Goal: Task Accomplishment & Management: Use online tool/utility

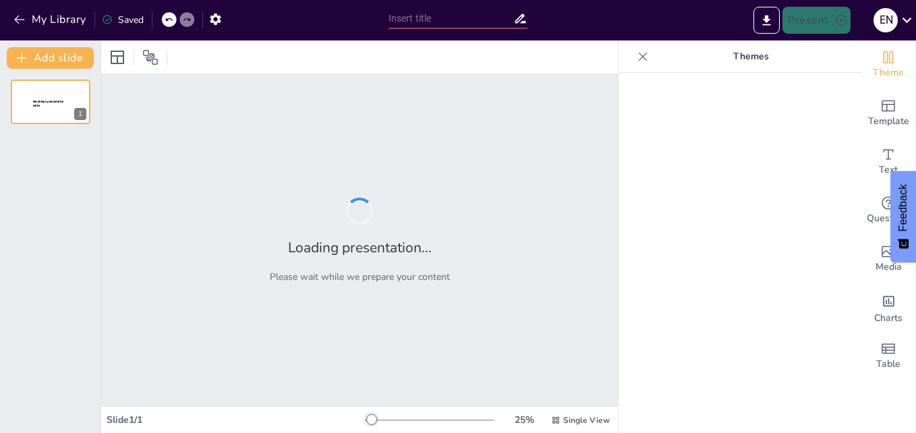
type input "Estructura del Ciclo Diversificado Técnico en el Colegio Técnico Profesional"
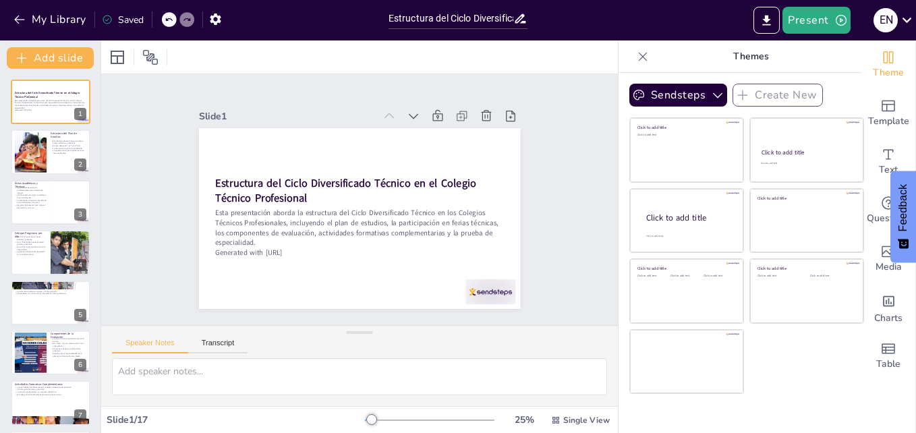
checkbox input "true"
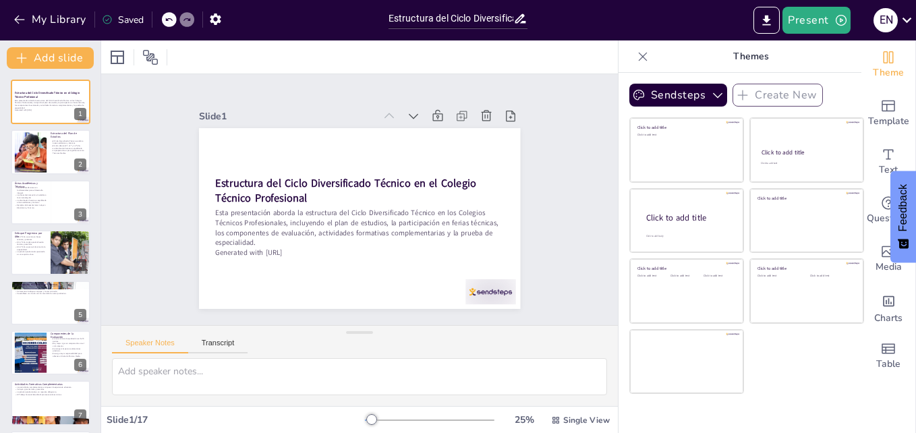
checkbox input "true"
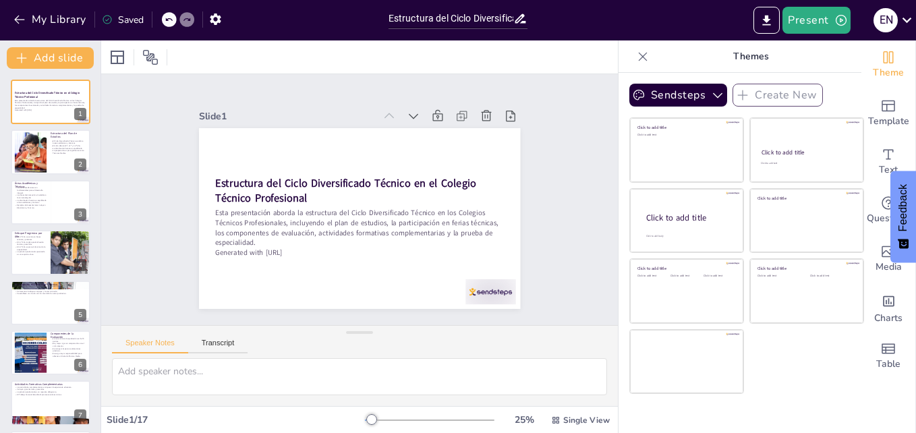
checkbox input "true"
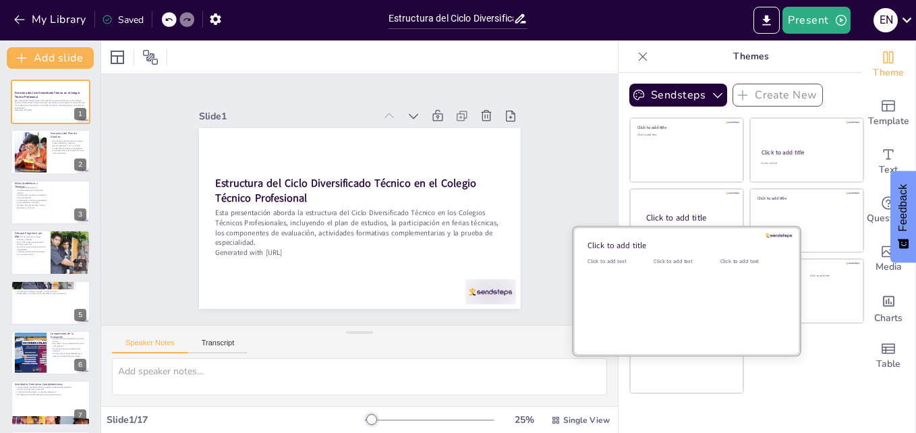
checkbox input "true"
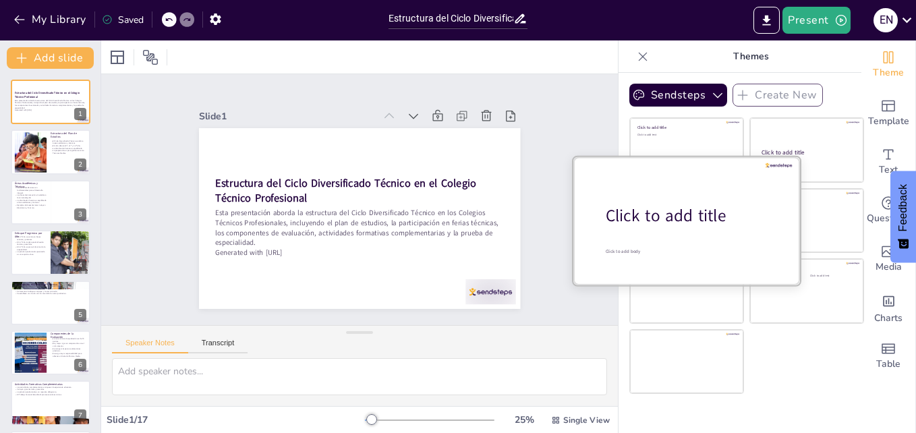
click at [691, 210] on div "Click to add title" at bounding box center [692, 215] width 172 height 23
checkbox input "true"
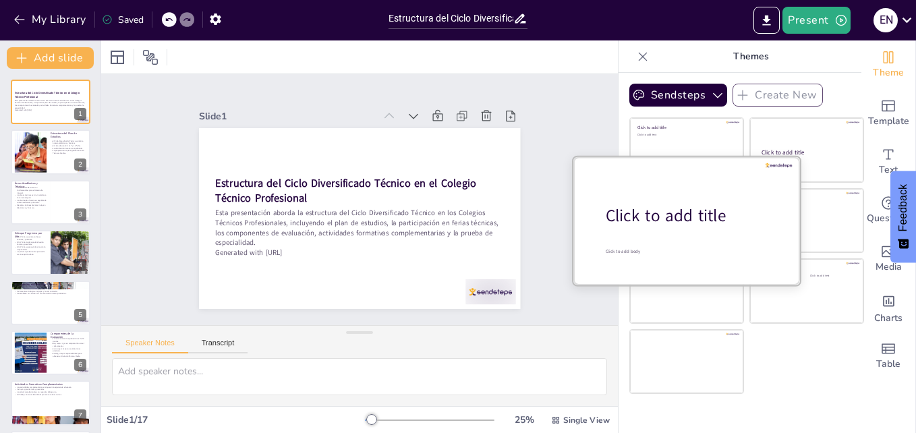
checkbox input "true"
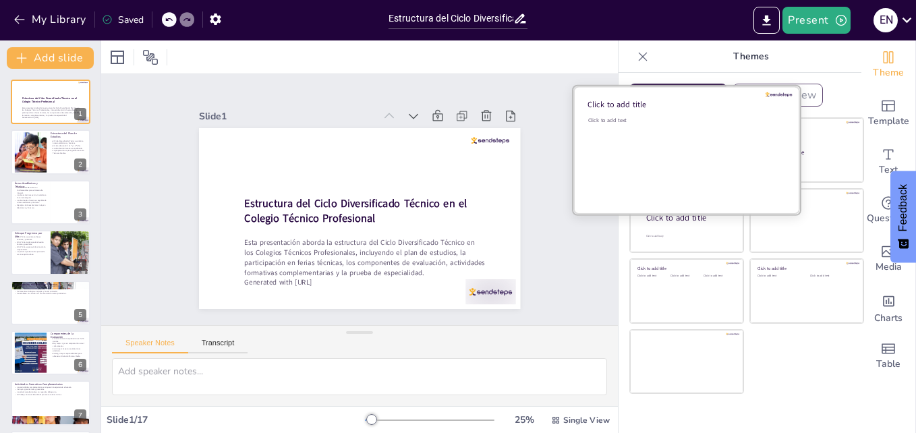
click at [670, 134] on div "Click to add text" at bounding box center [684, 159] width 193 height 84
checkbox input "true"
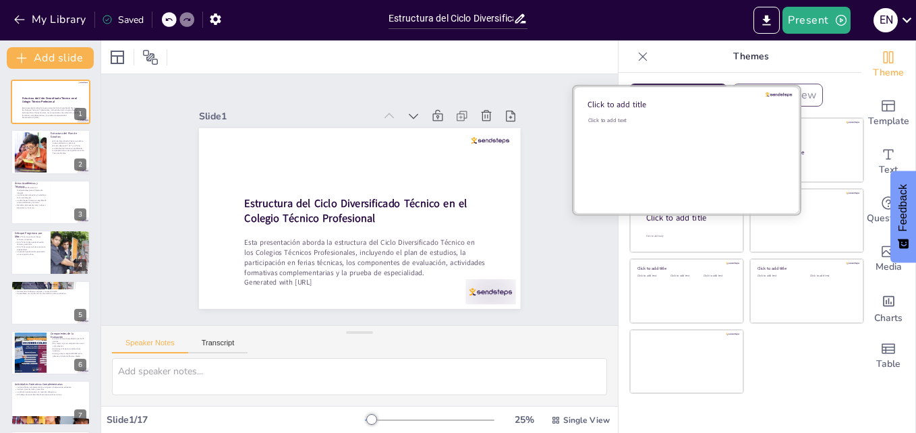
checkbox input "true"
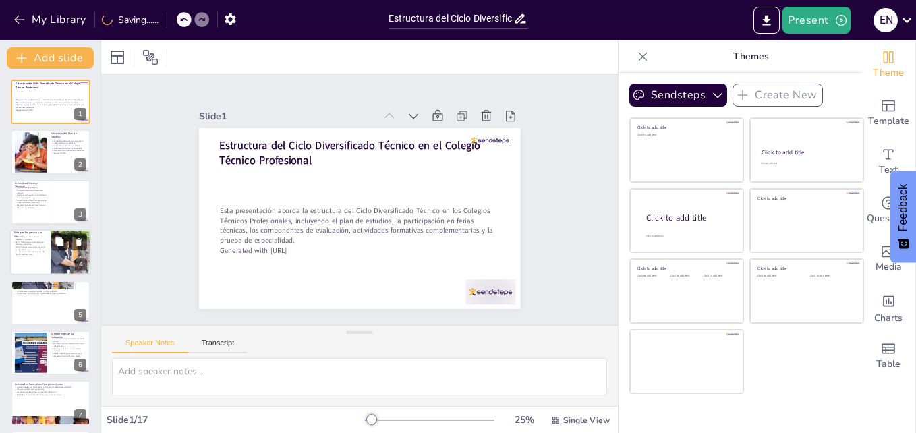
checkbox input "true"
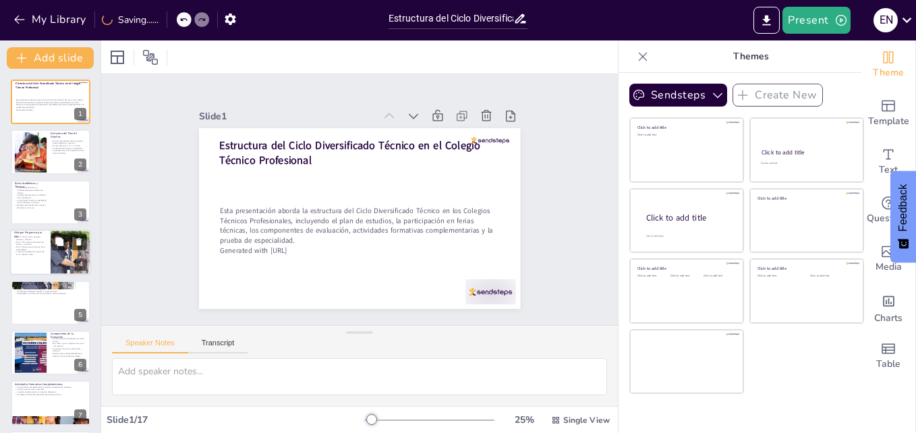
checkbox input "true"
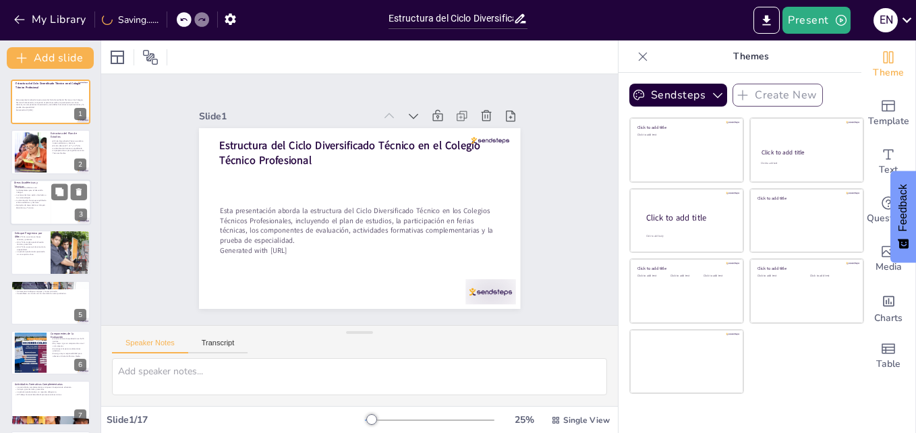
checkbox input "true"
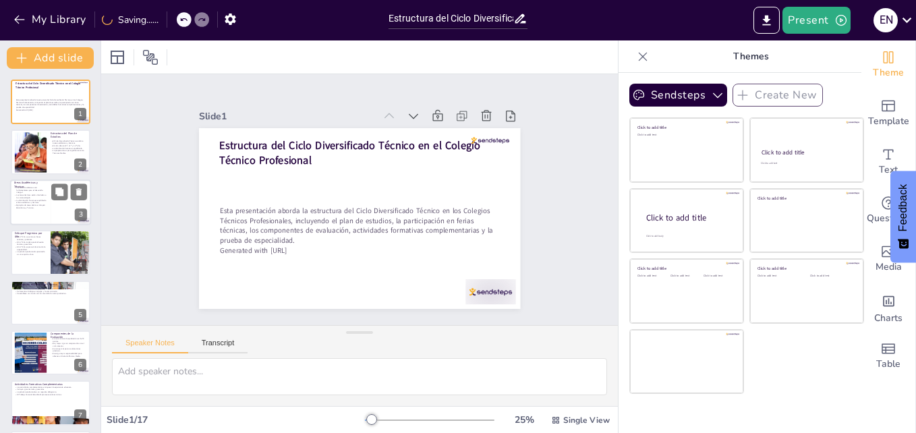
checkbox input "true"
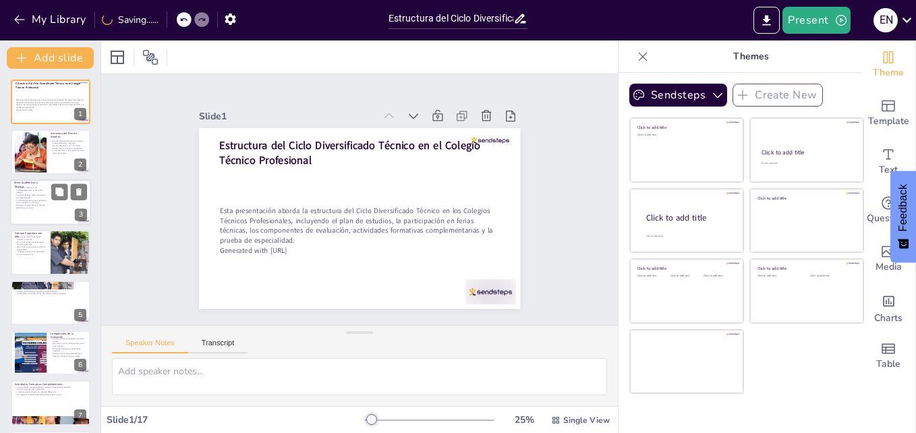
checkbox input "true"
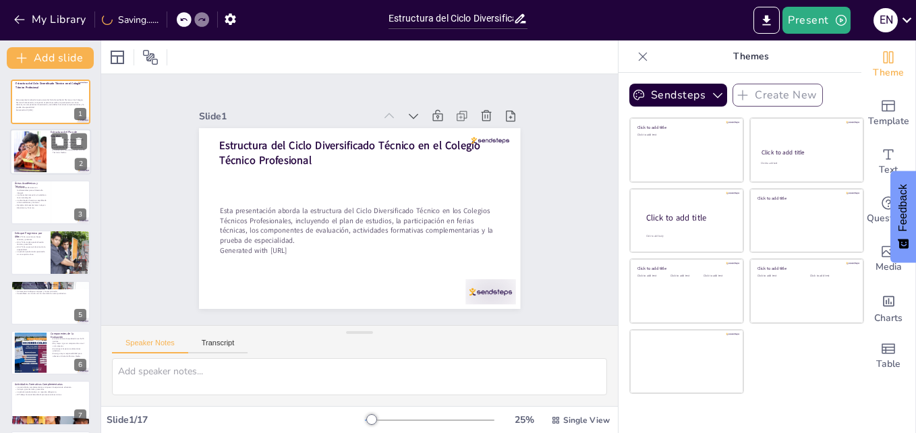
checkbox input "true"
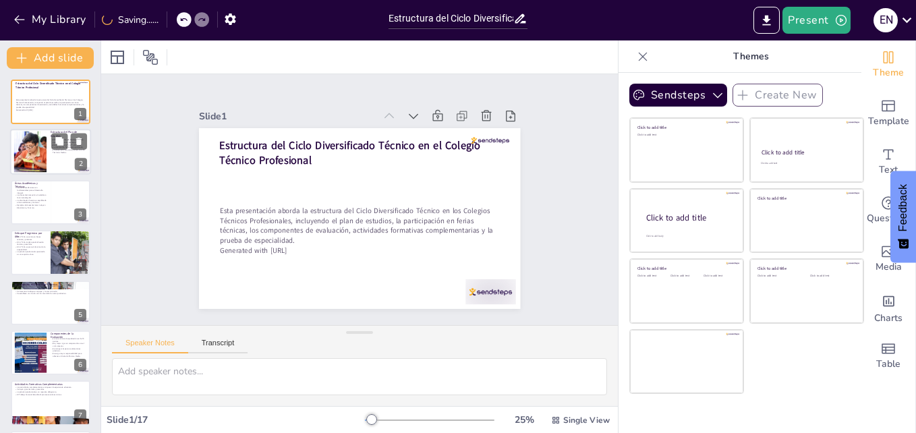
checkbox input "true"
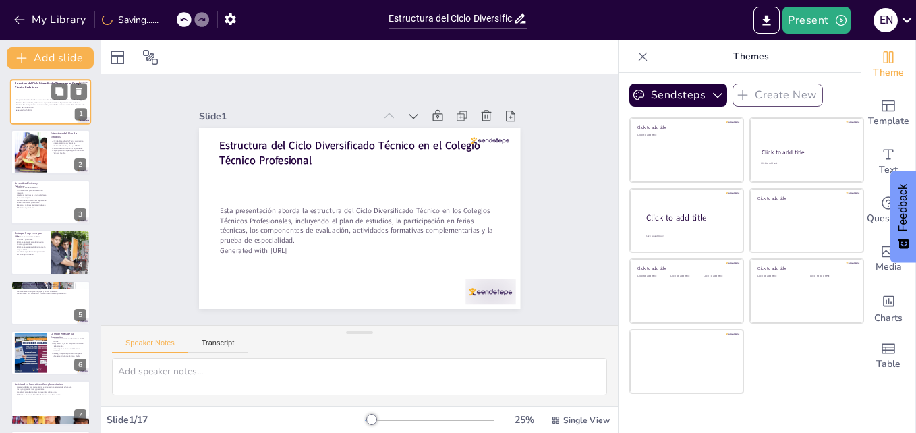
checkbox input "true"
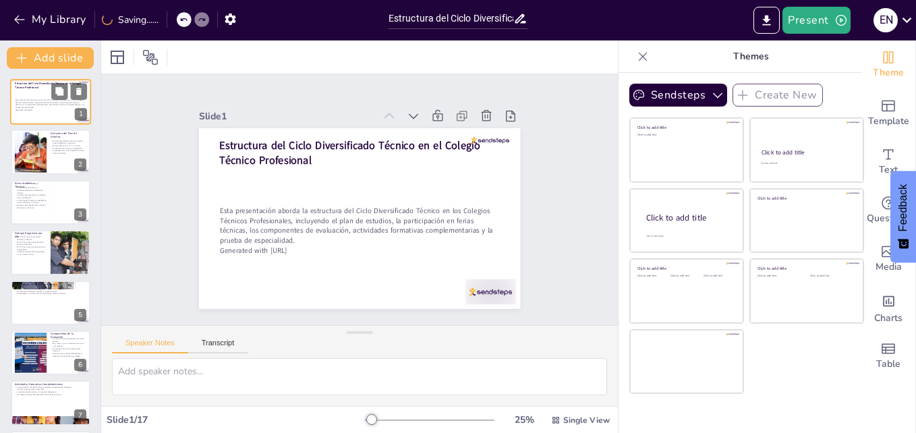
checkbox input "true"
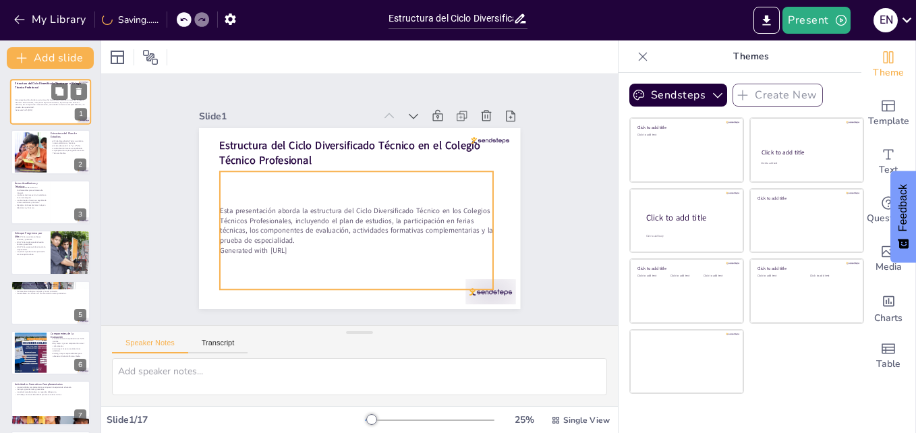
checkbox input "true"
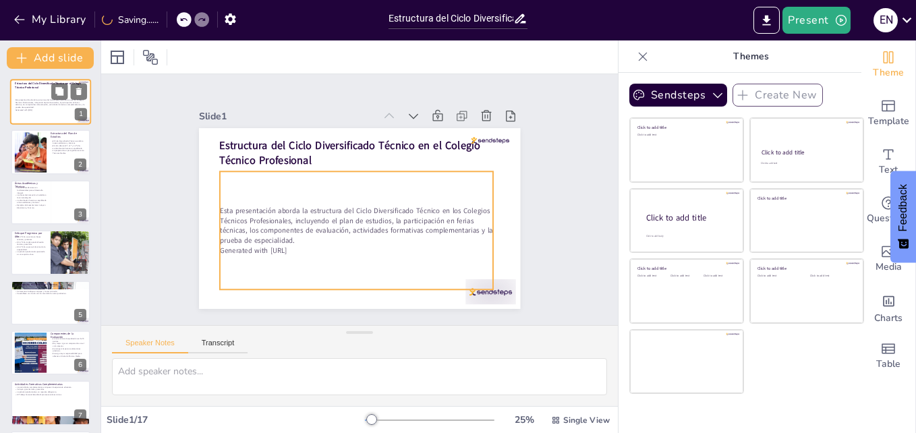
checkbox input "true"
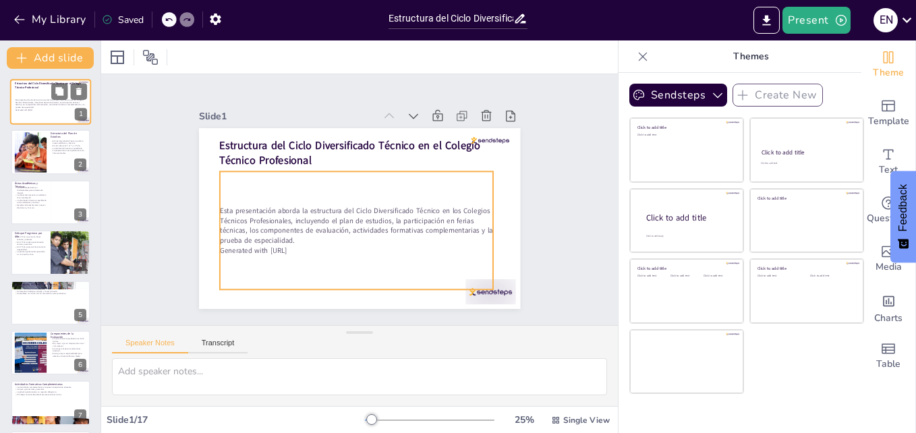
checkbox input "true"
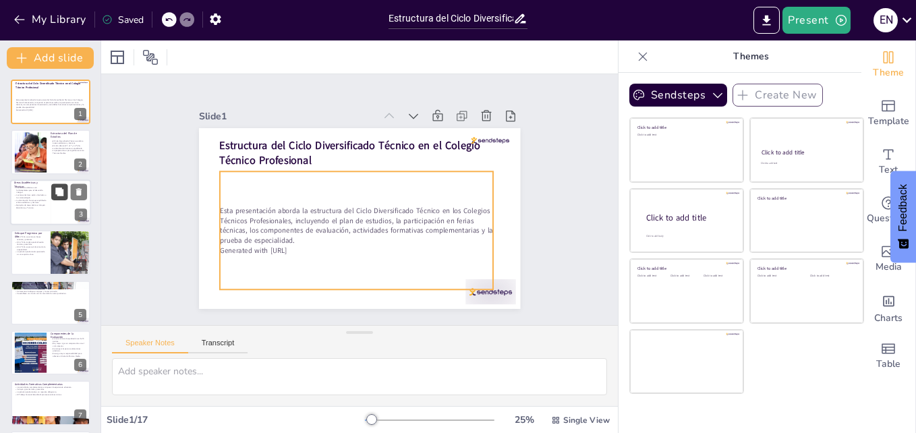
checkbox input "true"
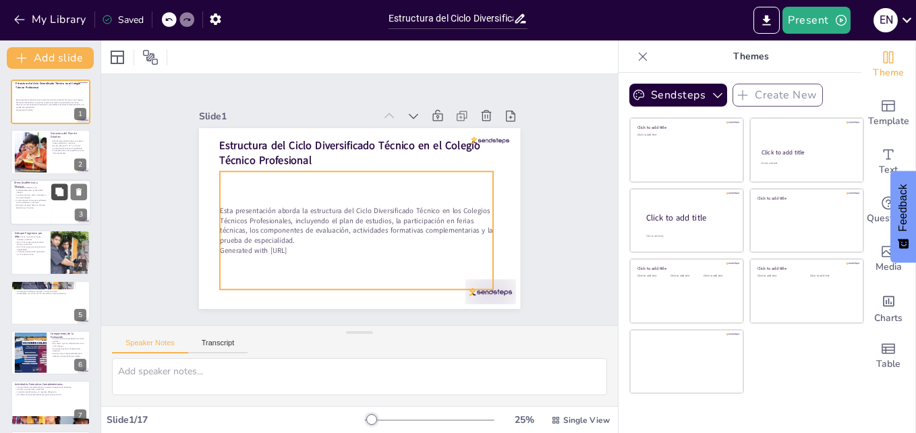
checkbox input "true"
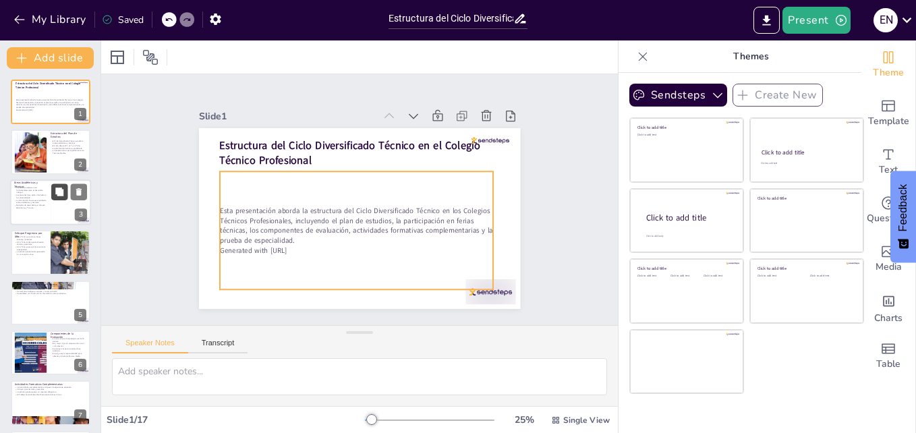
checkbox input "true"
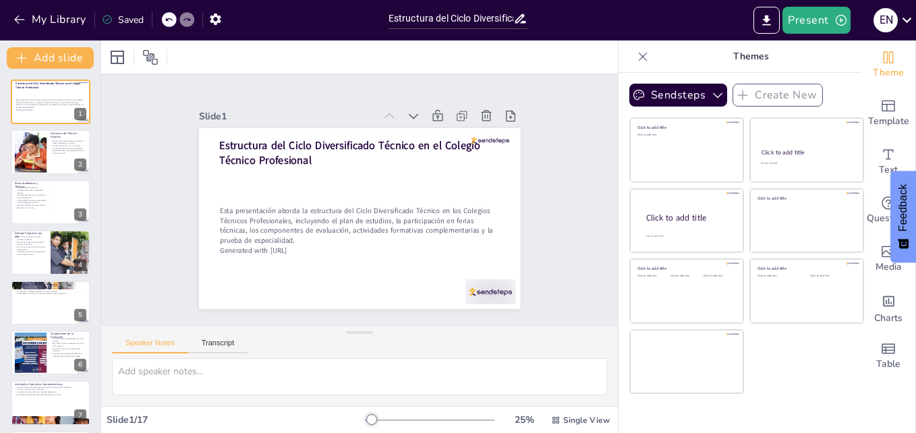
checkbox input "true"
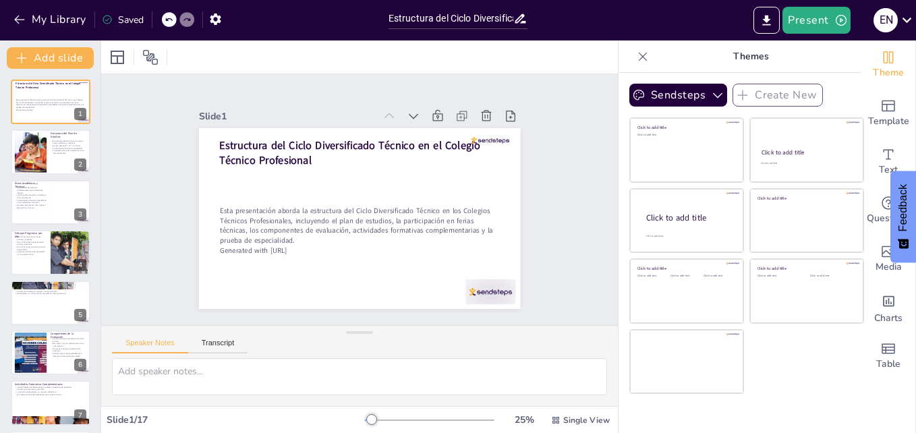
checkbox input "true"
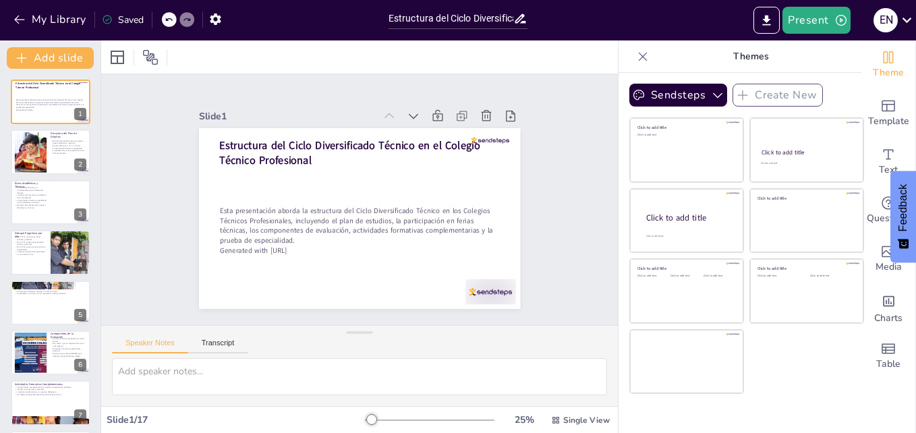
checkbox input "true"
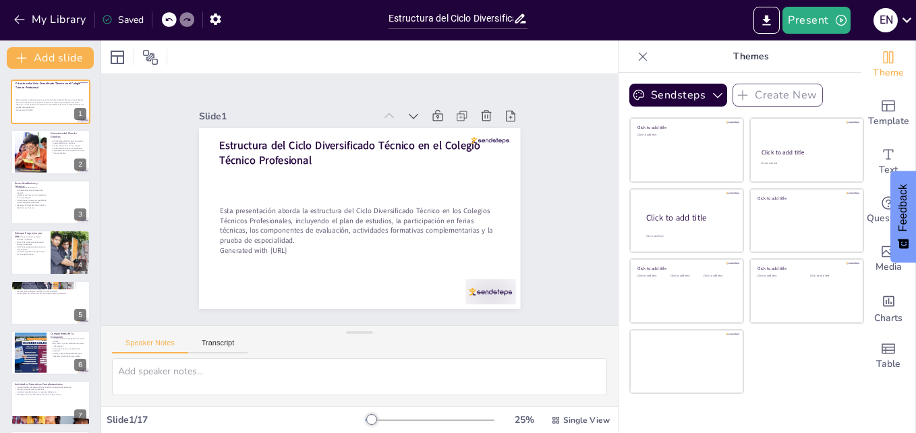
checkbox input "true"
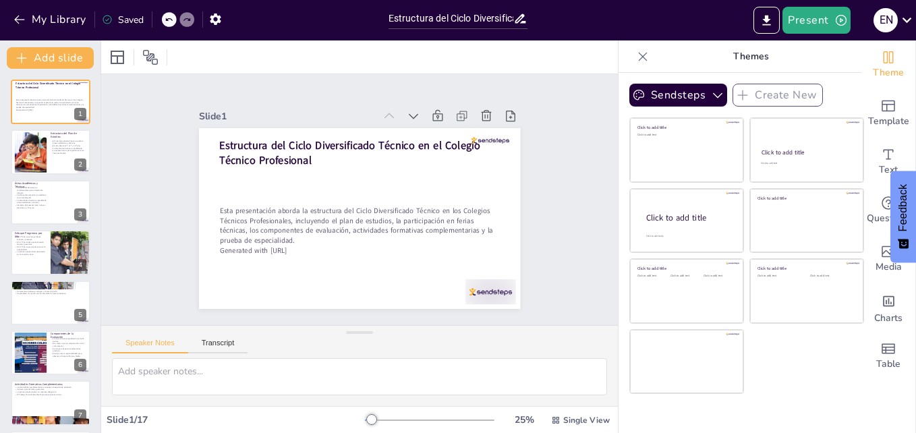
checkbox input "true"
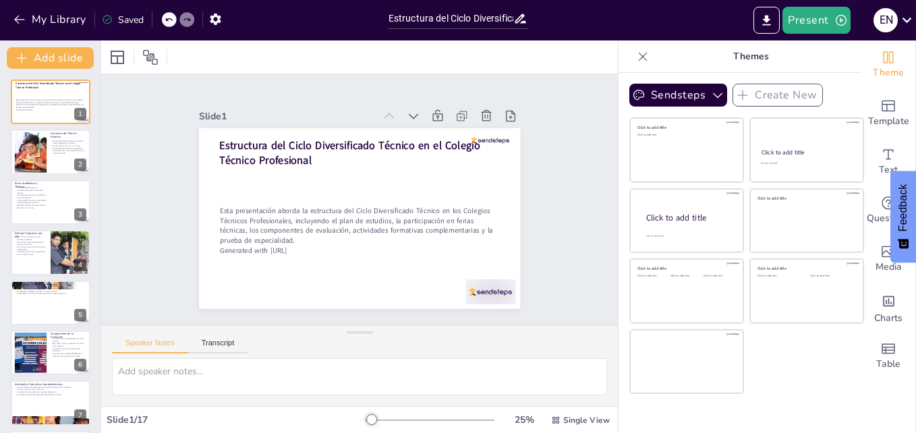
checkbox input "true"
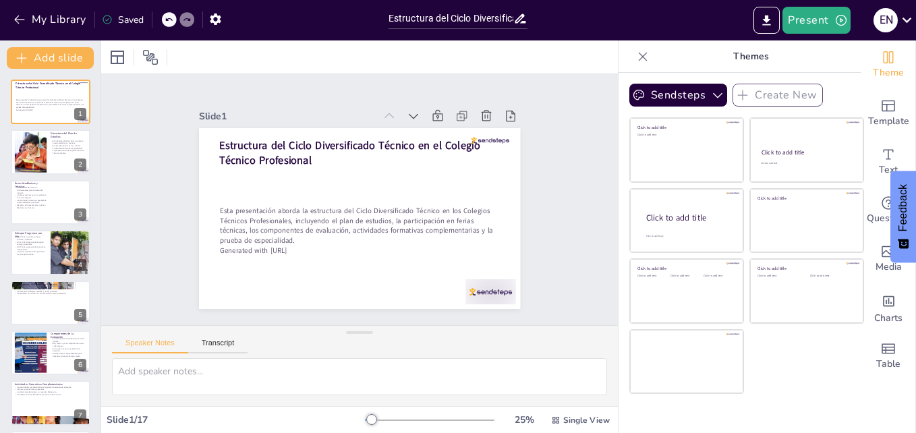
checkbox input "true"
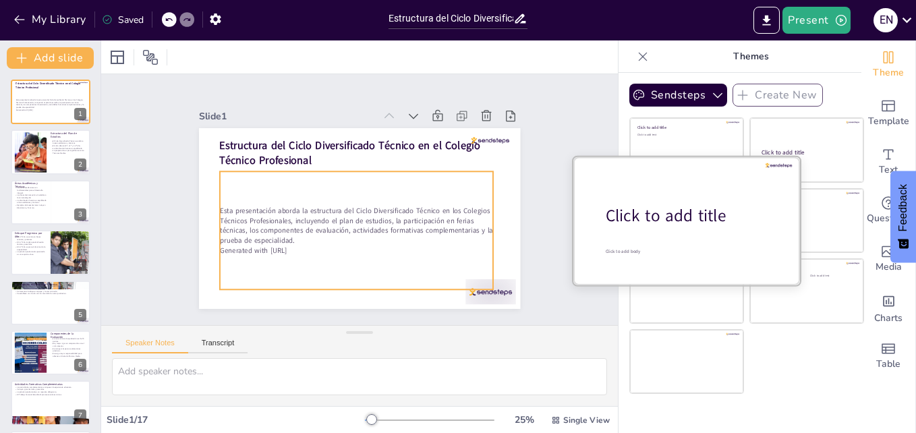
checkbox input "true"
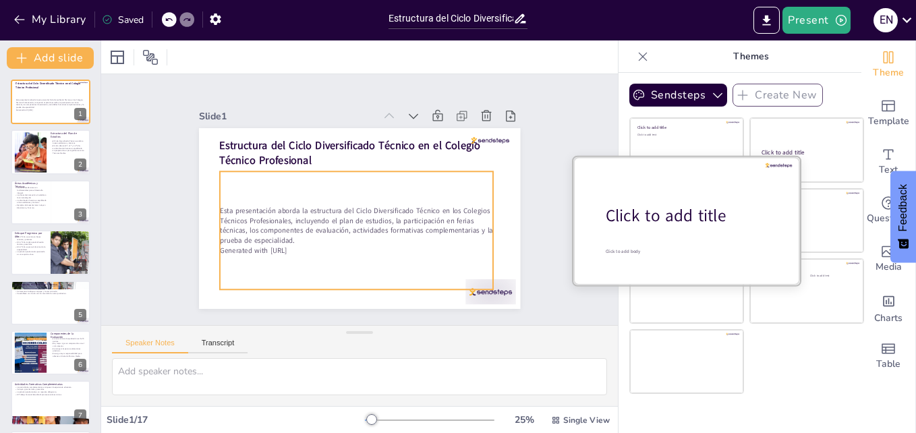
checkbox input "true"
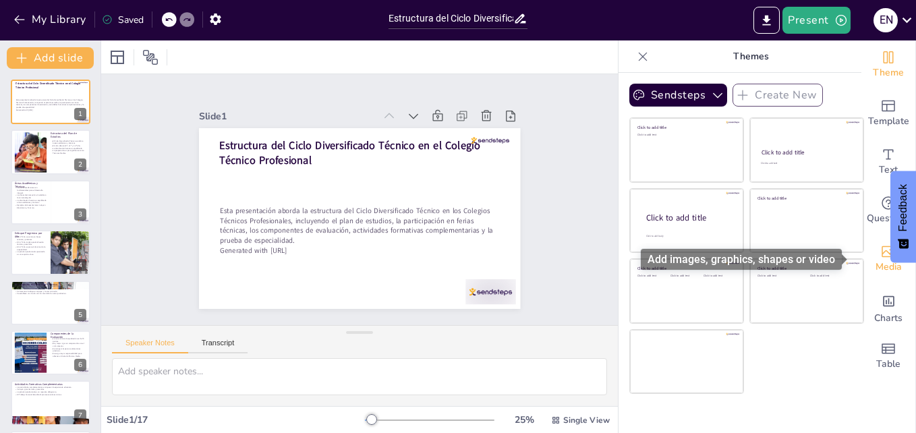
click at [881, 255] on icon "Add images, graphics, shapes or video" at bounding box center [887, 251] width 13 height 11
checkbox input "true"
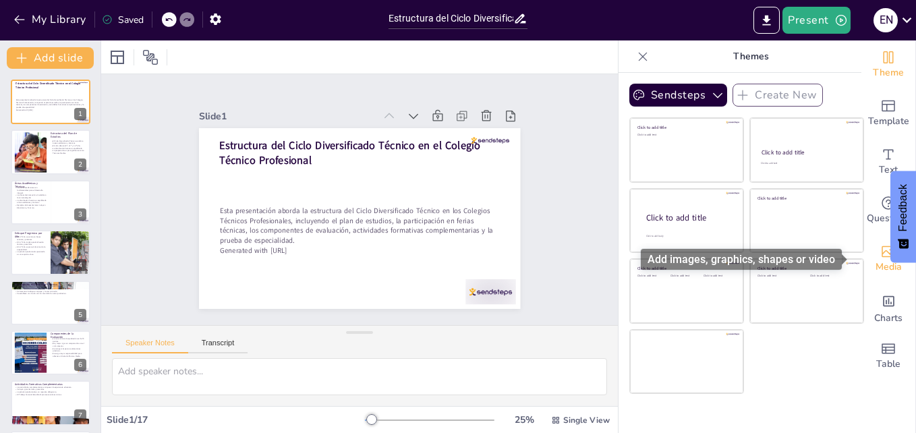
checkbox input "true"
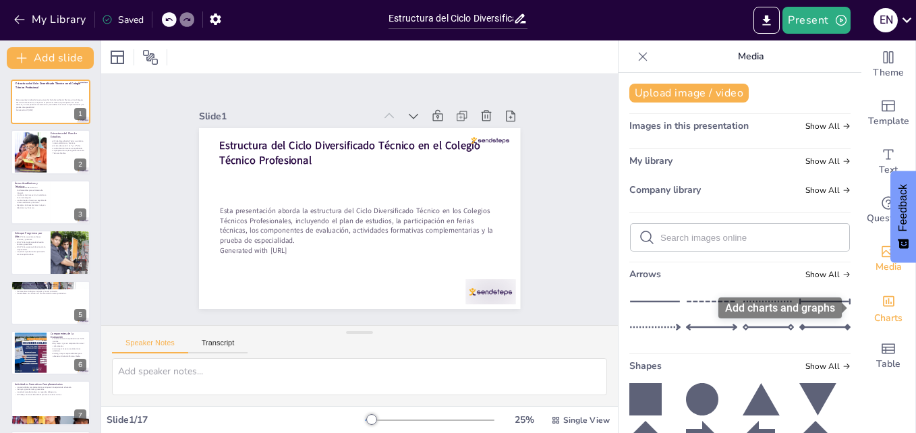
click at [883, 306] on icon "Add charts and graphs" at bounding box center [888, 301] width 11 height 11
checkbox input "true"
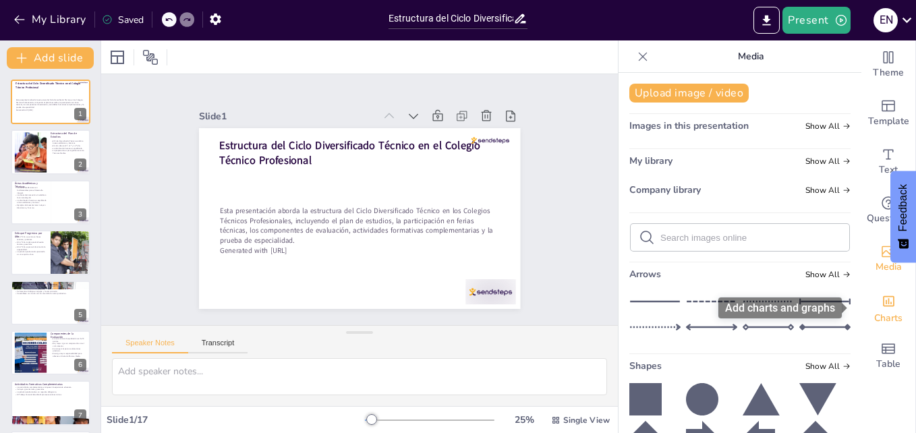
checkbox input "true"
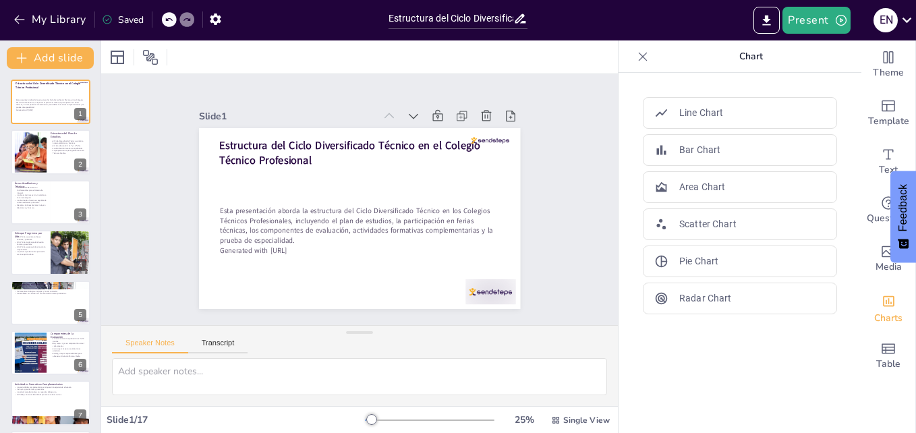
checkbox input "true"
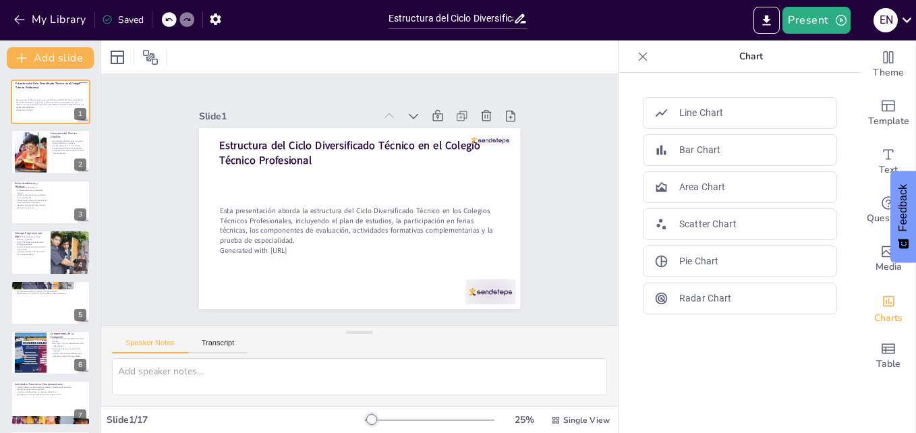
checkbox input "true"
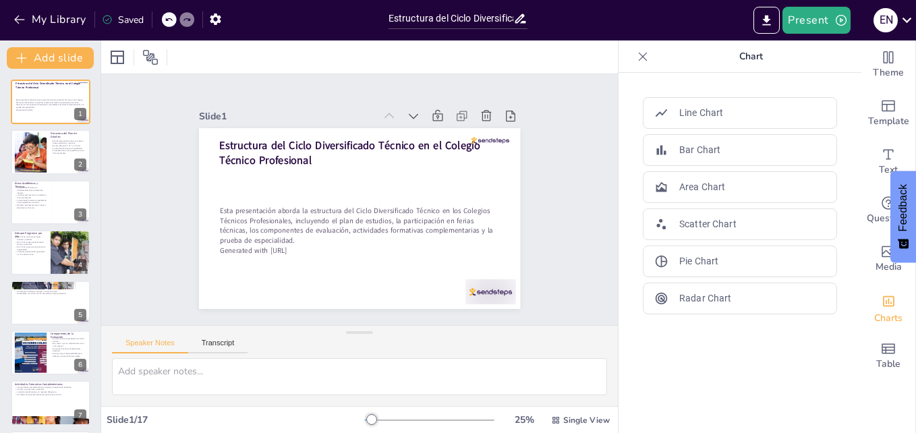
checkbox input "true"
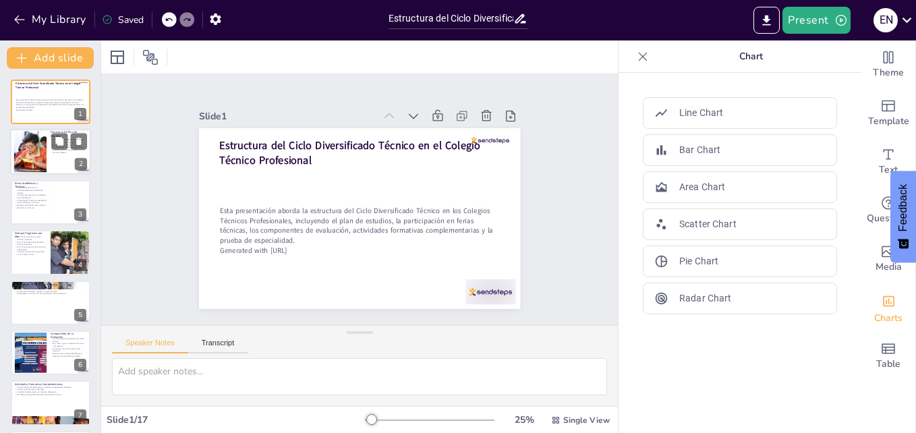
checkbox input "true"
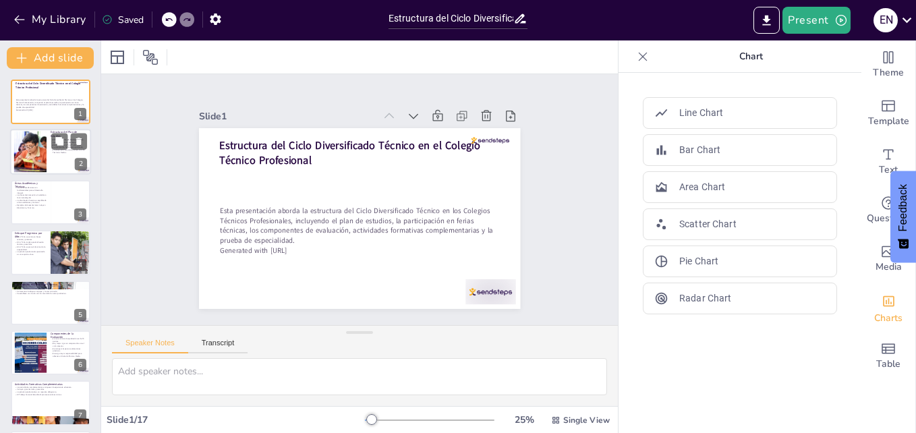
checkbox input "true"
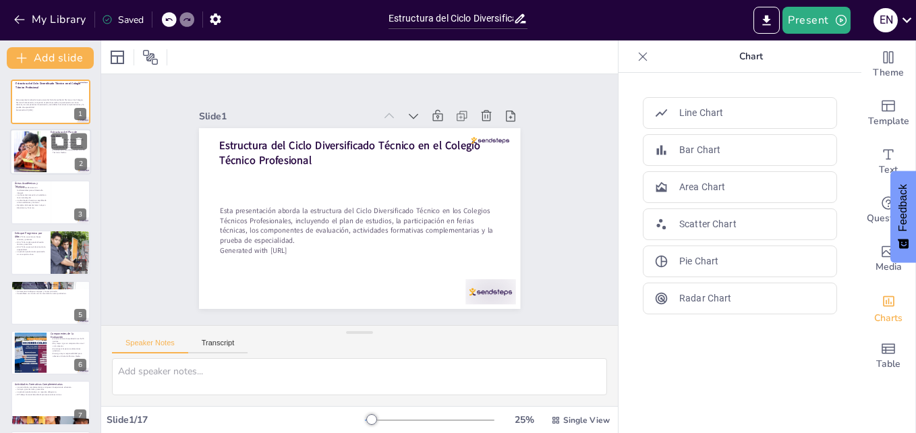
checkbox input "true"
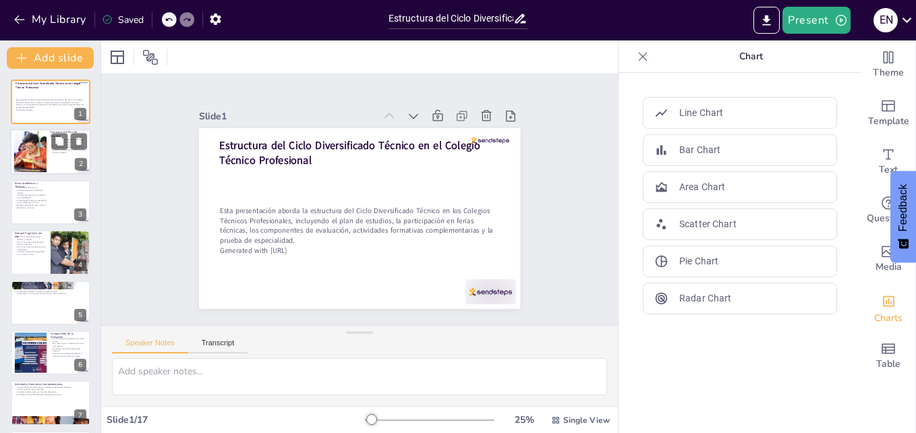
checkbox input "true"
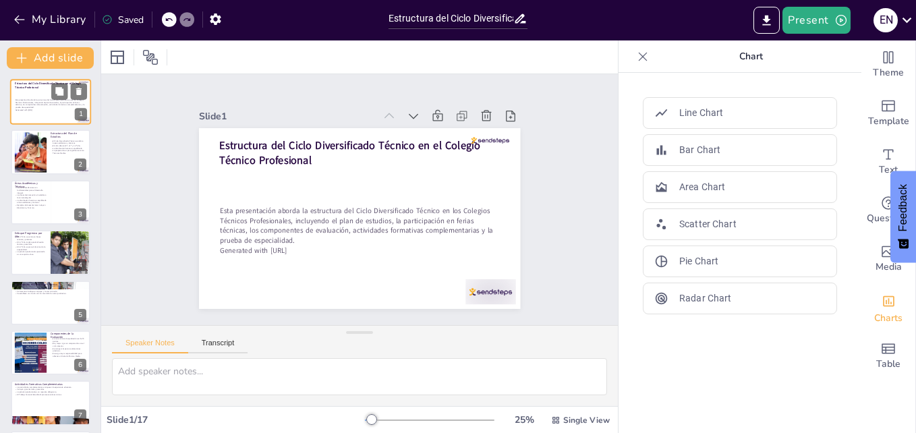
checkbox input "true"
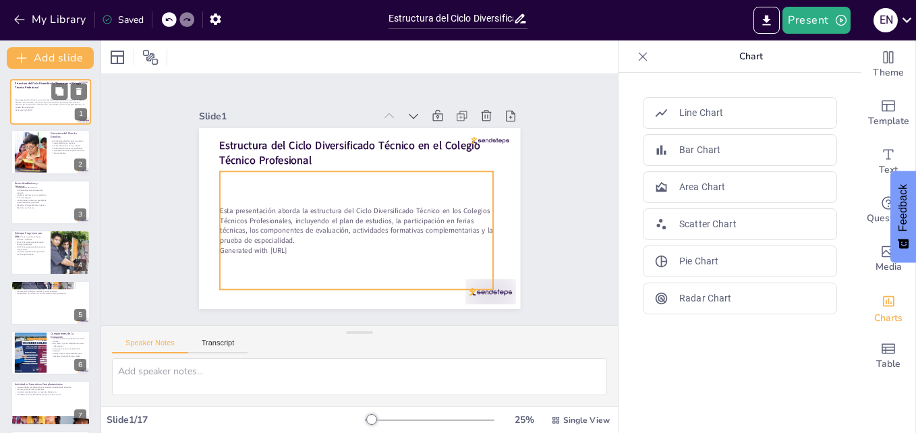
click at [49, 98] on p "Esta presentación aborda la estructura del Ciclo Diversificado Técnico en los C…" at bounding box center [50, 103] width 69 height 10
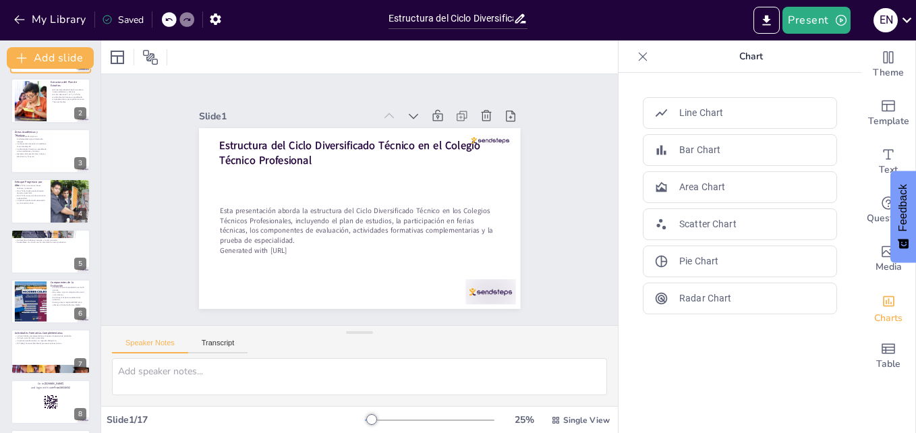
scroll to position [54, 0]
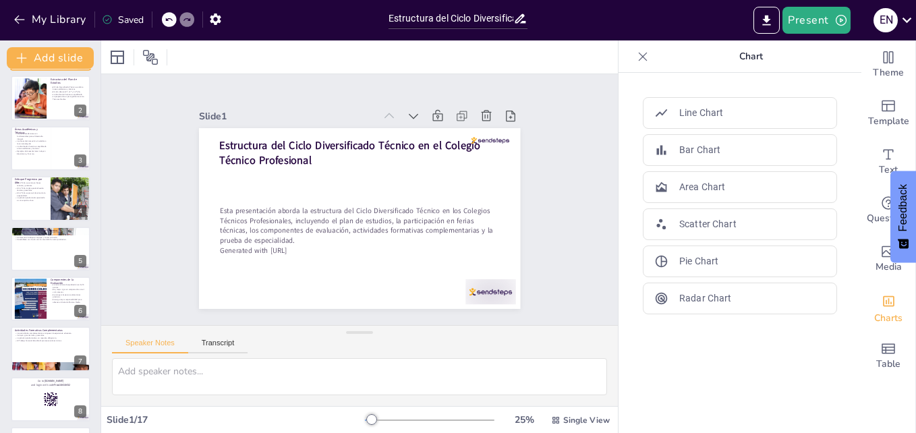
click at [33, 105] on div at bounding box center [31, 98] width 56 height 40
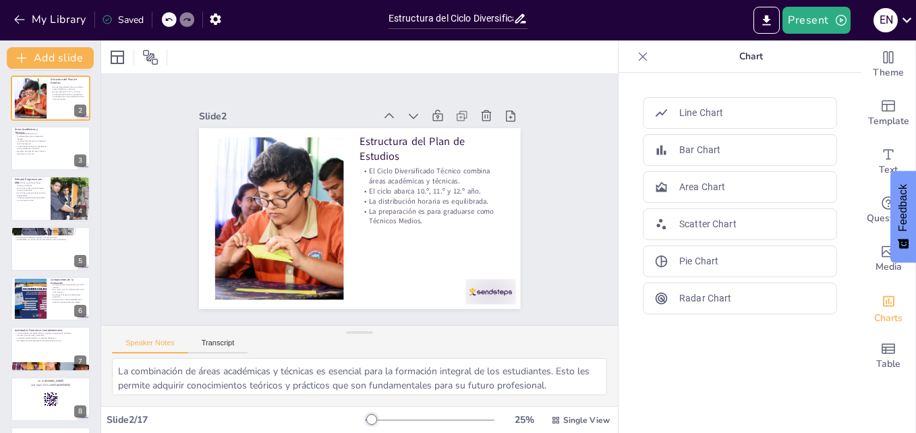
scroll to position [0, 0]
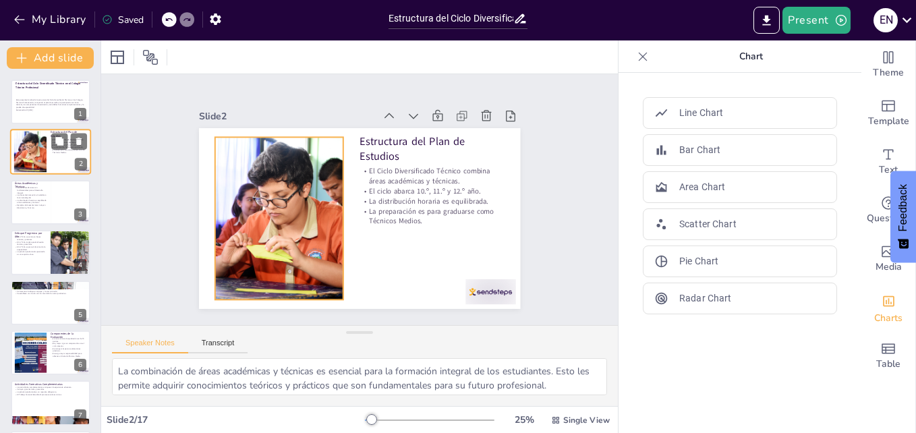
click at [39, 153] on div at bounding box center [30, 152] width 57 height 41
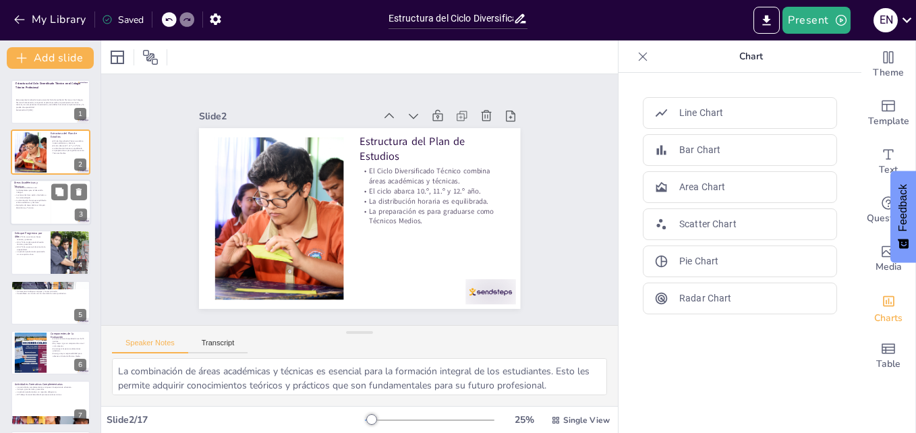
click at [41, 190] on p "Las áreas académicas son fundamentales para el desarrollo integral." at bounding box center [30, 189] width 32 height 7
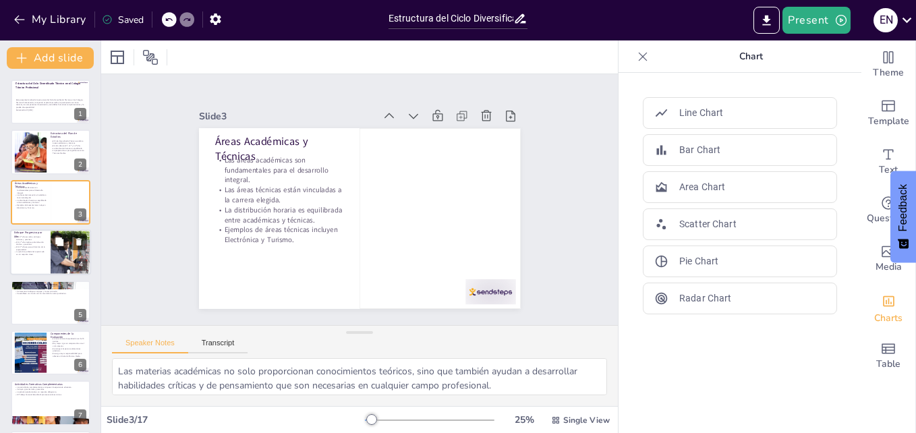
click at [29, 251] on p "La práctica profesional supervisada es un requisito clave." at bounding box center [30, 253] width 32 height 5
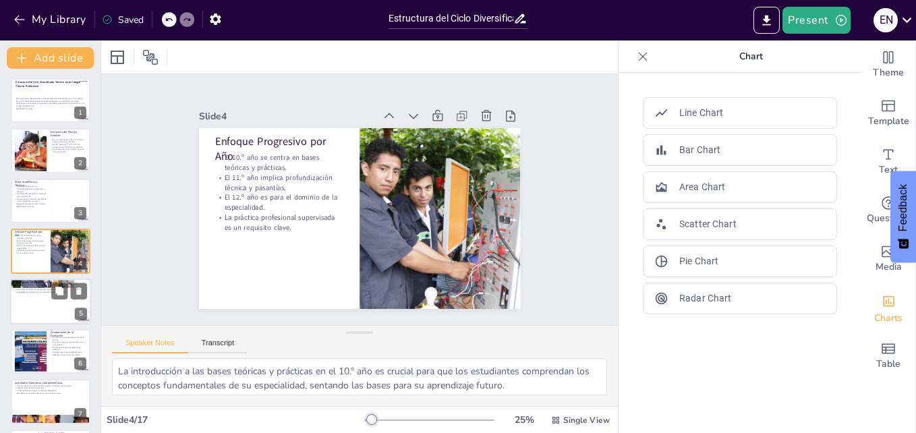
click at [22, 303] on div at bounding box center [50, 302] width 81 height 46
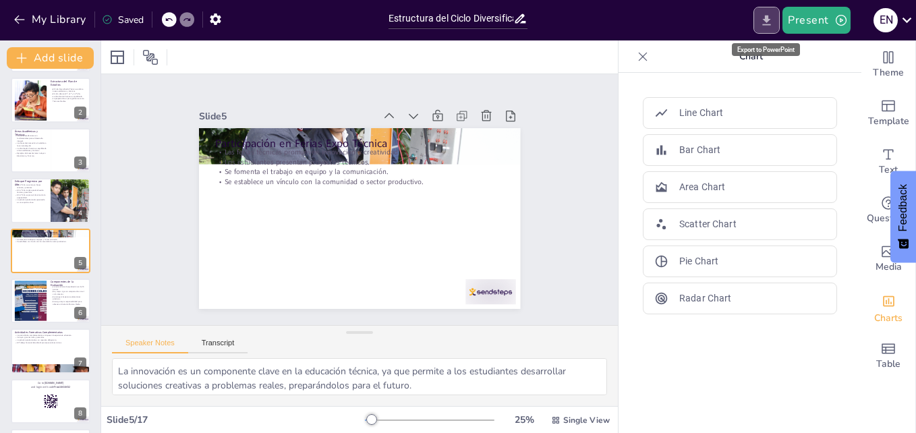
click at [772, 18] on icon "Export to PowerPoint" at bounding box center [766, 20] width 14 height 14
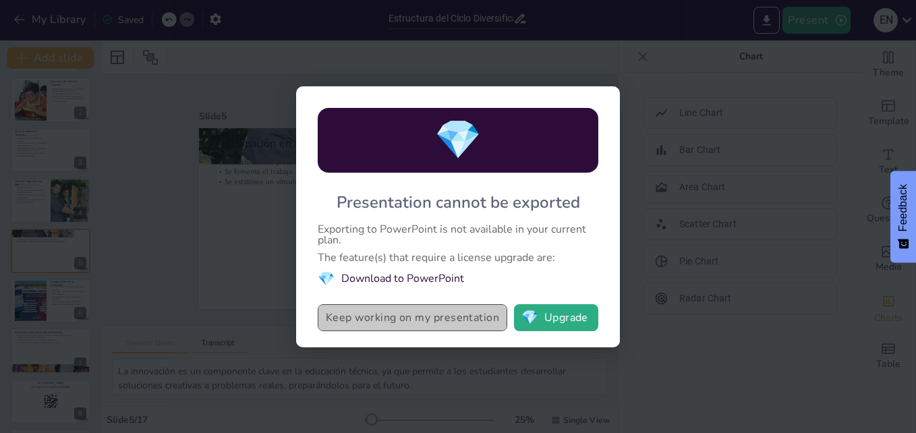
click at [440, 322] on button "Keep working on my presentation" at bounding box center [413, 317] width 190 height 27
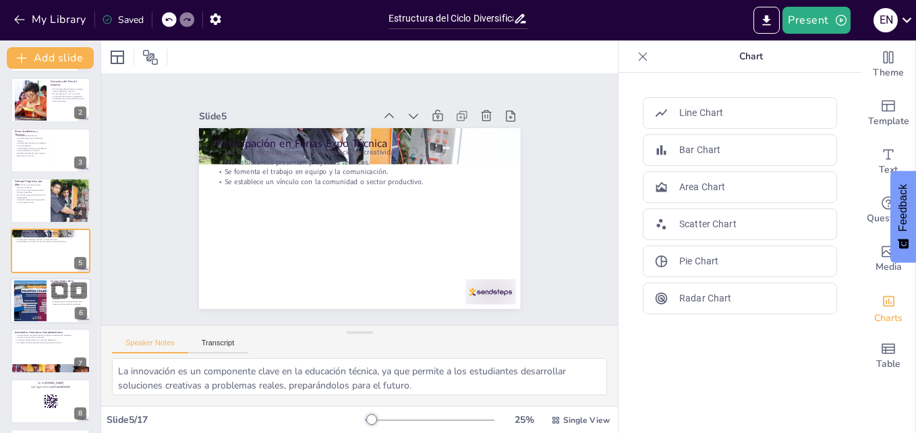
click at [42, 293] on div at bounding box center [29, 301] width 53 height 41
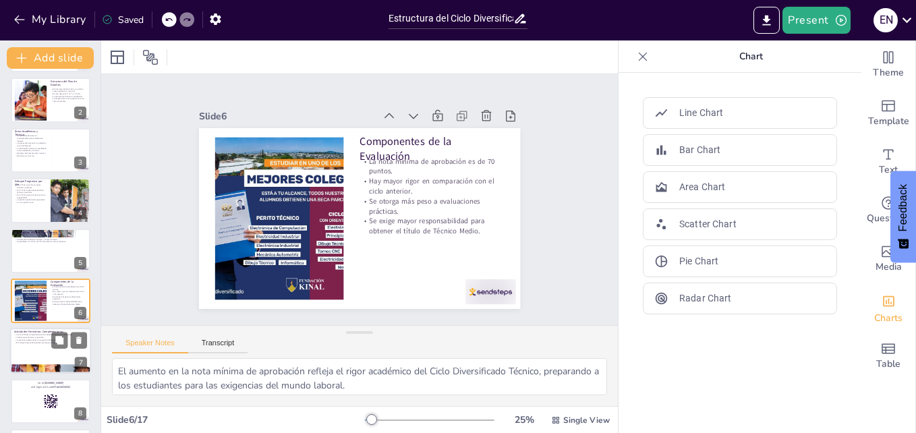
scroll to position [102, 0]
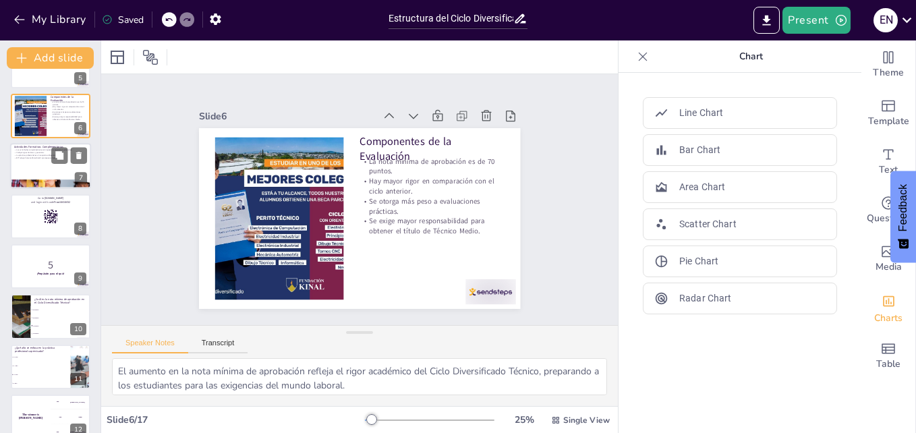
click at [29, 154] on p "La práctica profesional es un requisito obligatorio." at bounding box center [50, 155] width 73 height 3
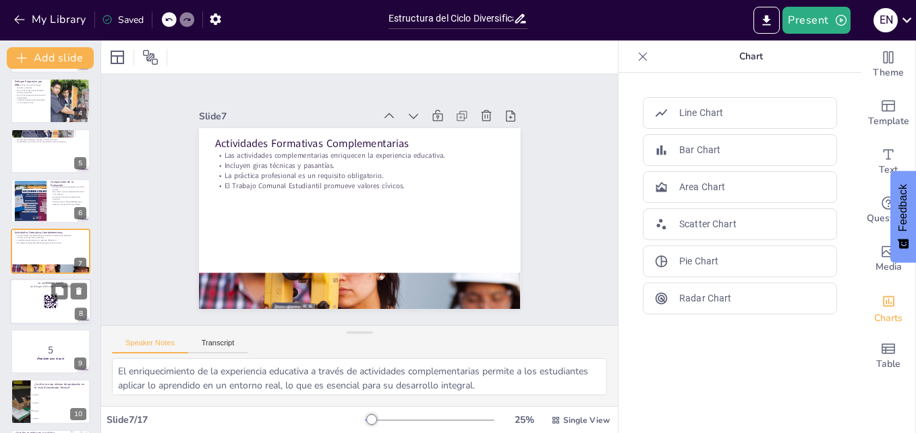
click at [22, 293] on div at bounding box center [50, 302] width 81 height 46
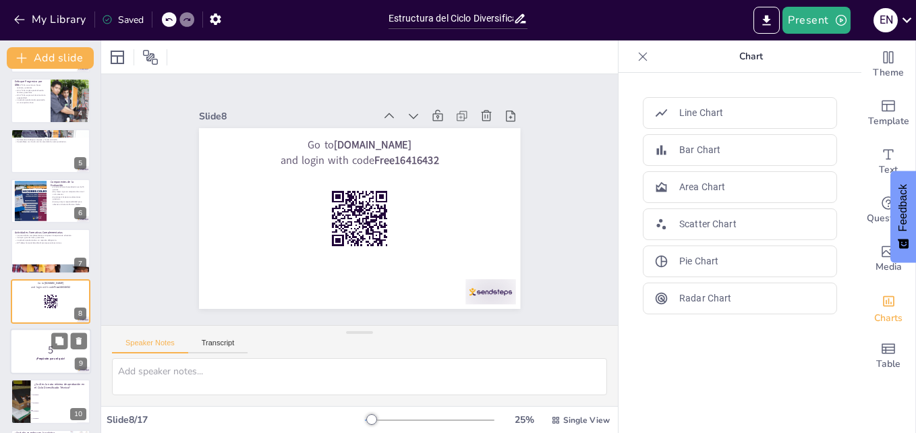
scroll to position [202, 0]
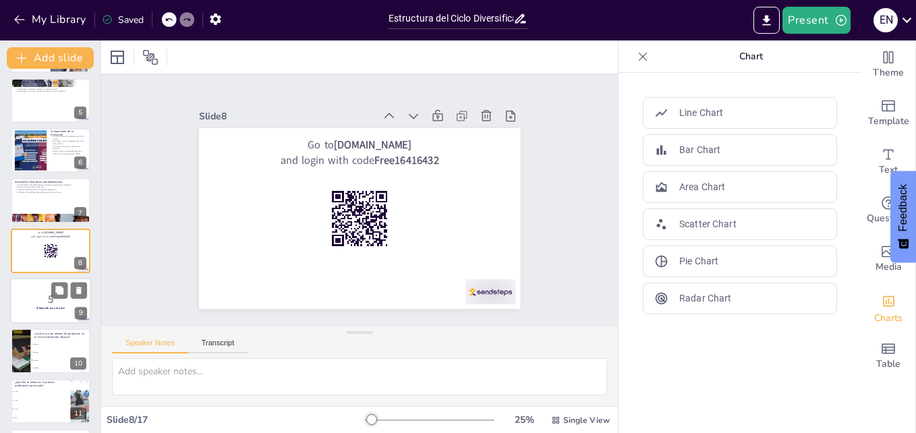
click at [37, 301] on p "5" at bounding box center [50, 299] width 73 height 15
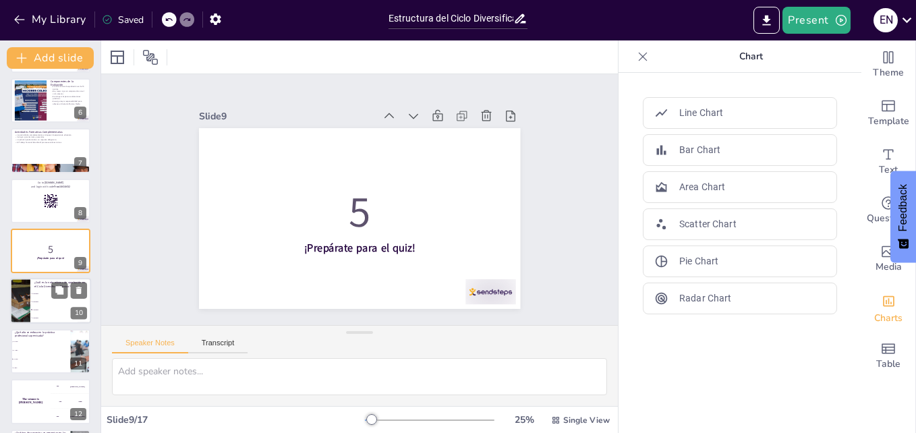
click at [38, 303] on li "65 puntos" at bounding box center [60, 302] width 61 height 8
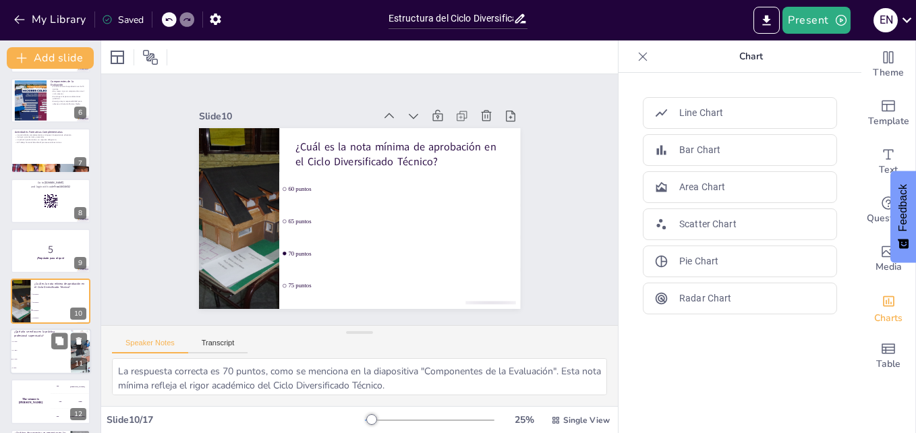
scroll to position [303, 0]
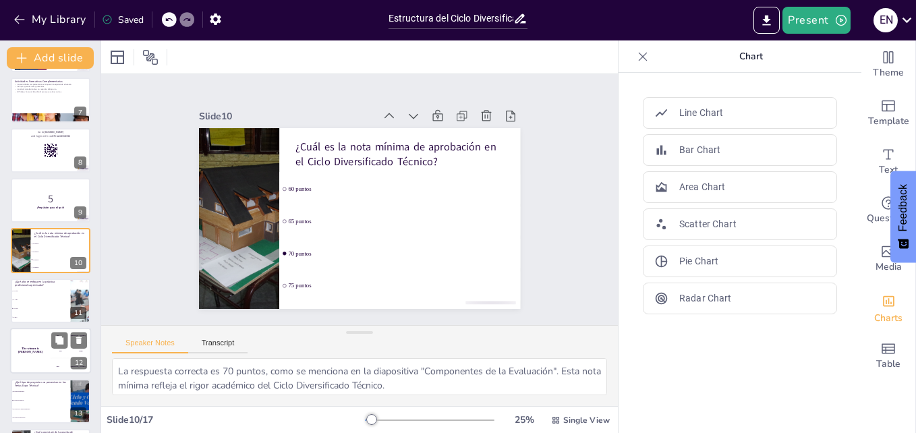
click at [26, 308] on li "12.º año" at bounding box center [41, 308] width 60 height 8
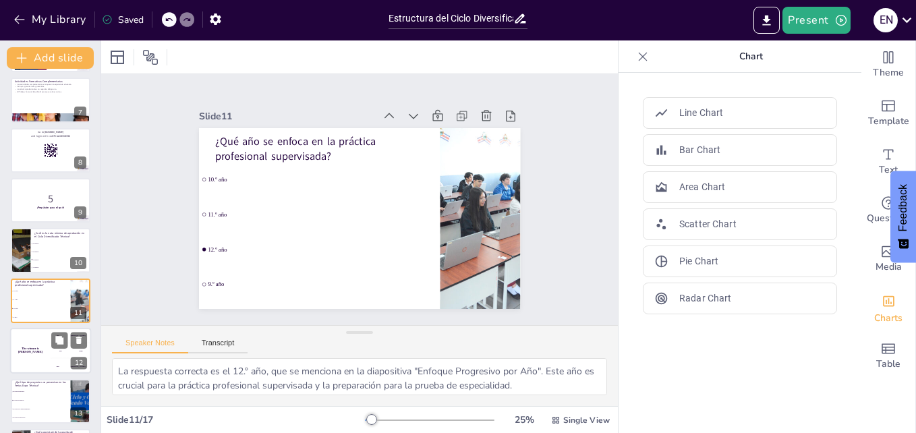
scroll to position [353, 0]
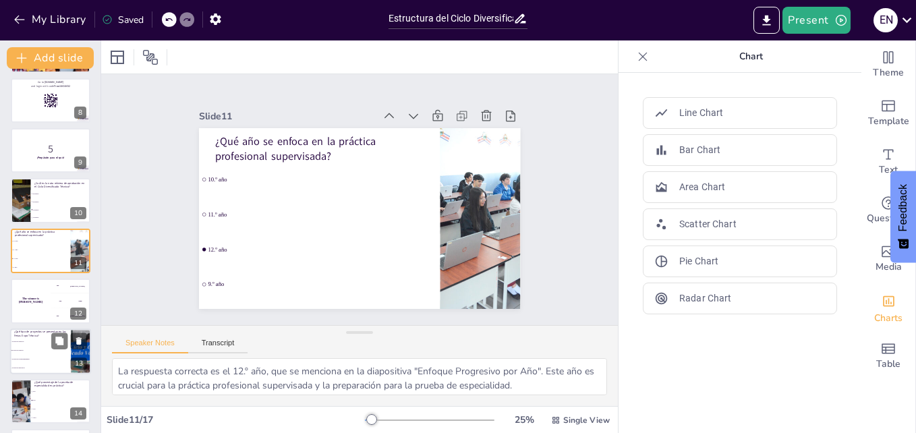
click at [29, 357] on li "Proyectos de entretenimiento" at bounding box center [40, 359] width 61 height 9
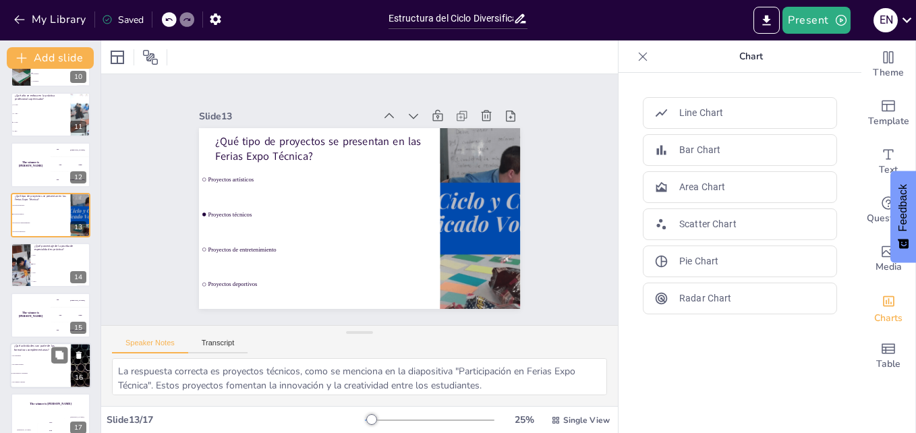
scroll to position [504, 0]
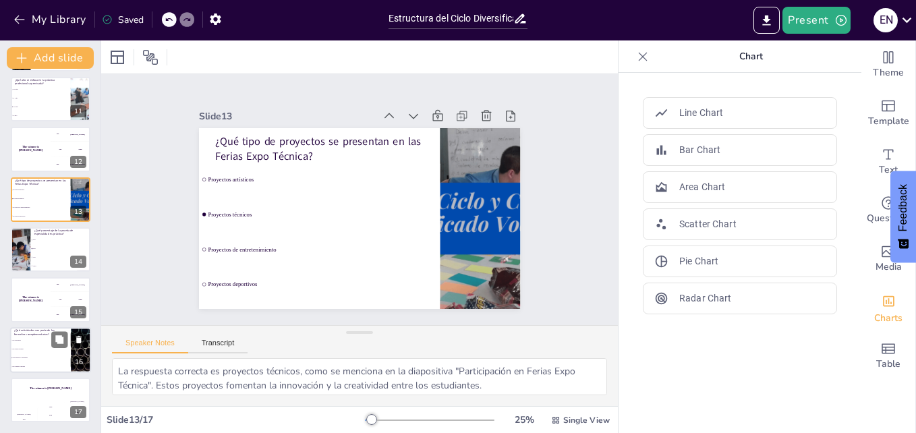
click at [32, 347] on li "Solo giras técnicas" at bounding box center [40, 349] width 61 height 9
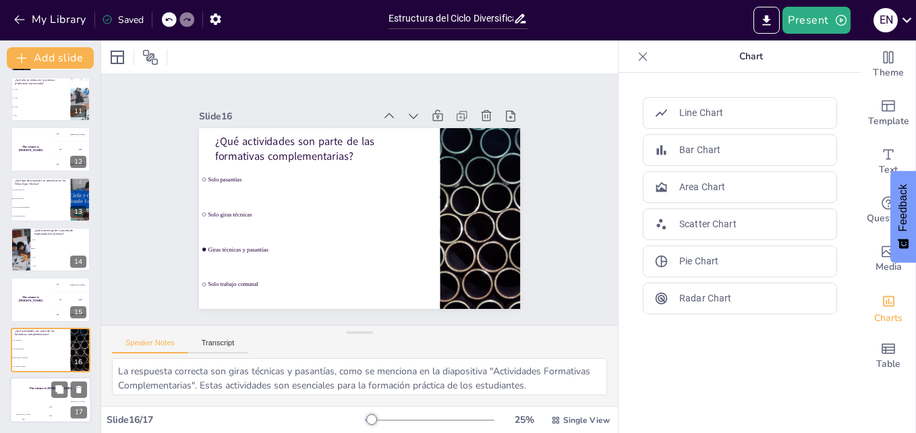
click at [32, 394] on div "The winner is [PERSON_NAME]" at bounding box center [50, 388] width 81 height 23
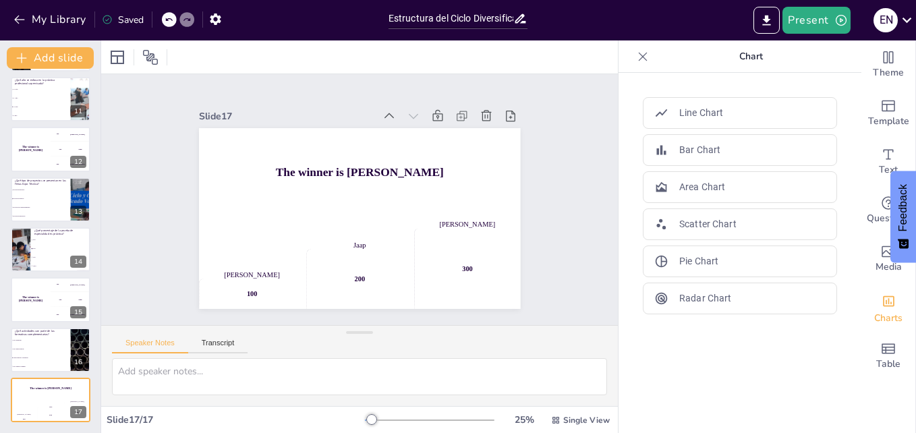
click at [636, 55] on icon at bounding box center [642, 56] width 13 height 13
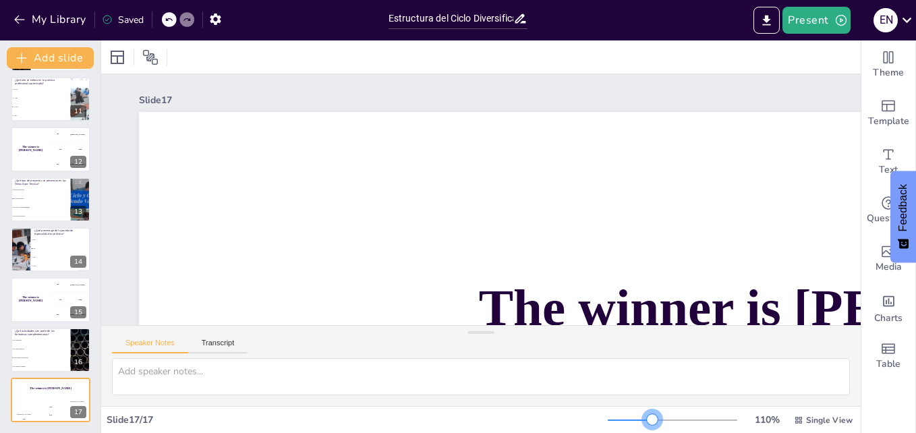
click at [643, 419] on div at bounding box center [672, 420] width 129 height 11
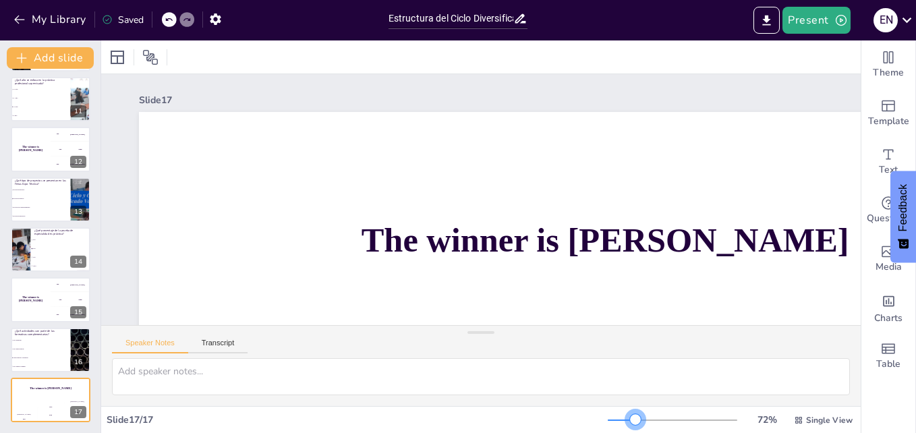
click at [627, 417] on div at bounding box center [672, 420] width 129 height 11
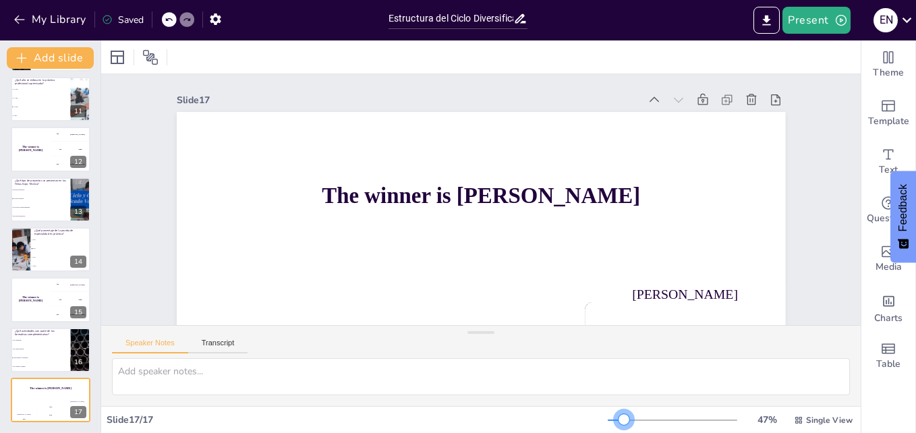
click at [615, 419] on div at bounding box center [616, 419] width 16 height 1
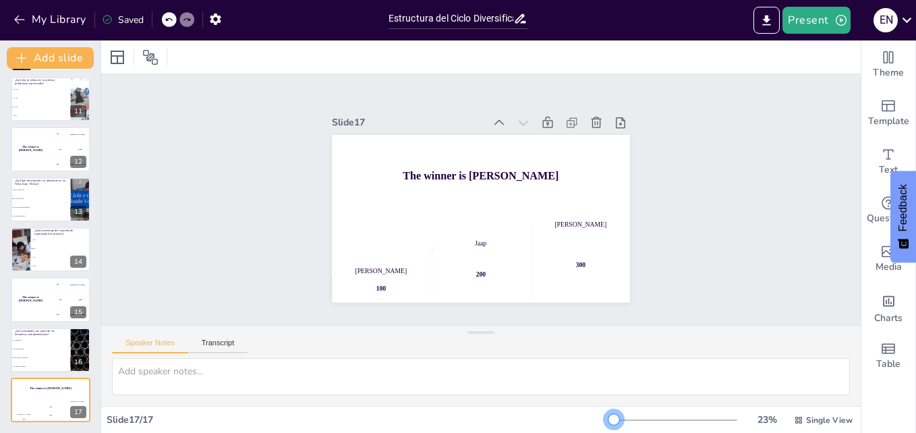
click at [608, 421] on div at bounding box center [672, 420] width 129 height 11
click at [127, 18] on div "Saved" at bounding box center [123, 19] width 42 height 13
click at [843, 20] on icon "button" at bounding box center [840, 19] width 13 height 13
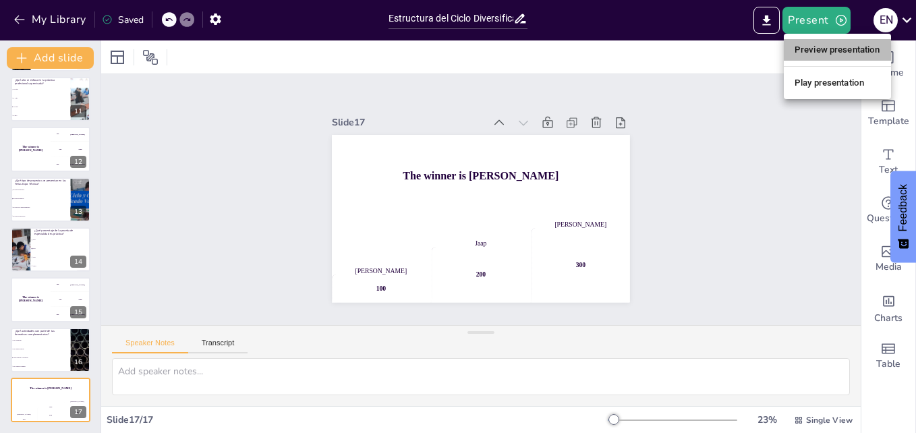
click at [830, 50] on li "Preview presentation" at bounding box center [837, 50] width 107 height 22
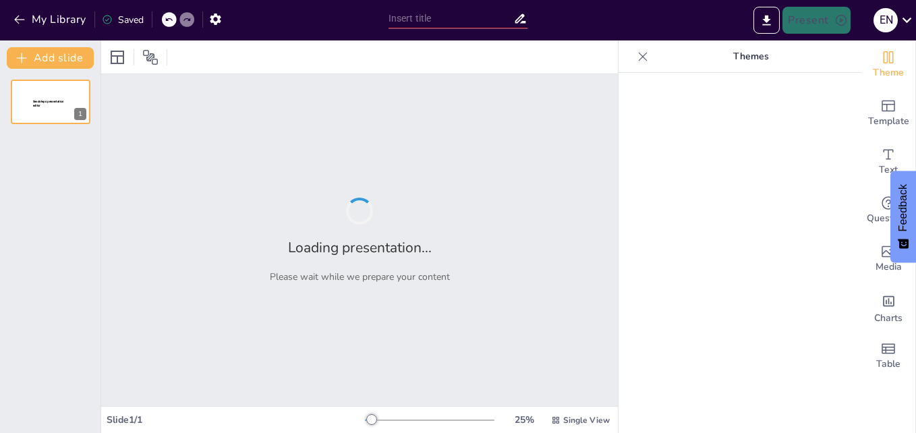
type input "Estructura del Ciclo Diversificado Técnico en el Colegio Técnico Profesional"
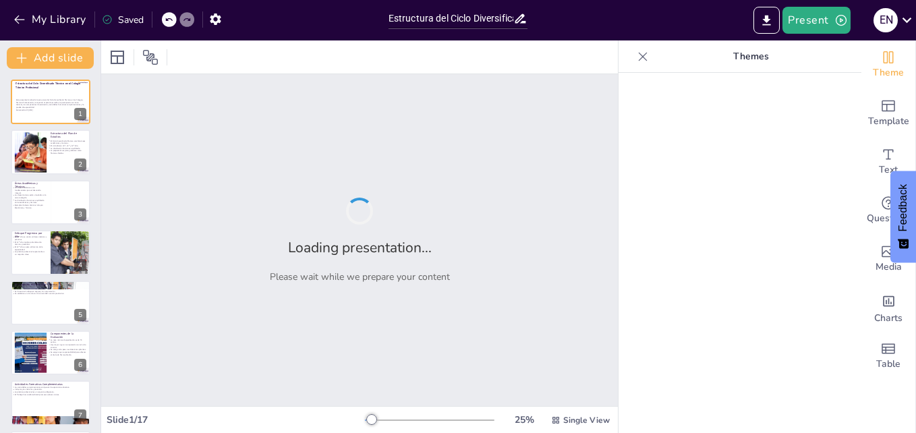
checkbox input "true"
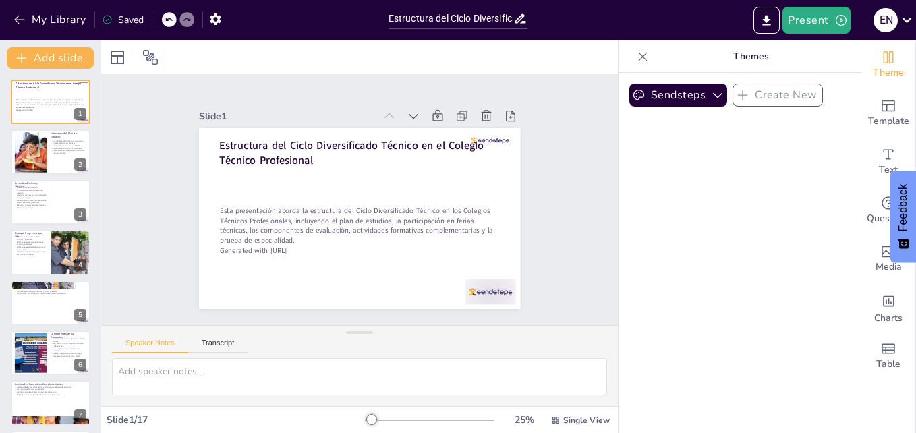
checkbox input "true"
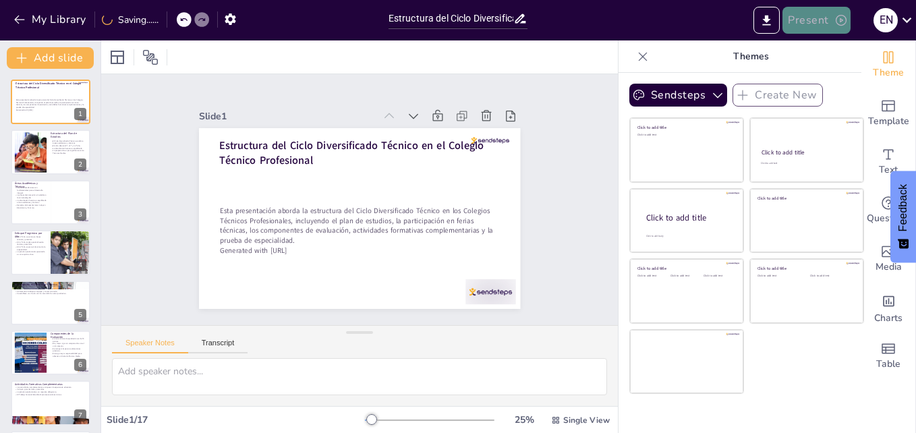
click at [840, 16] on icon "button" at bounding box center [841, 20] width 11 height 11
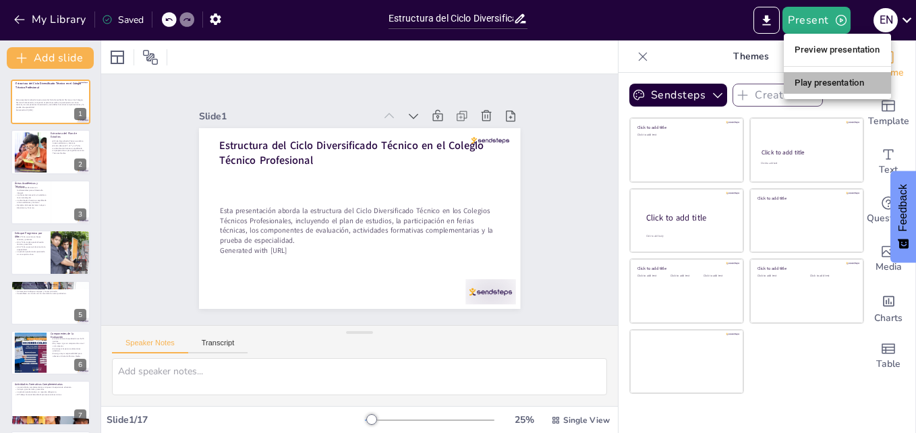
click at [834, 85] on li "Play presentation" at bounding box center [837, 83] width 107 height 22
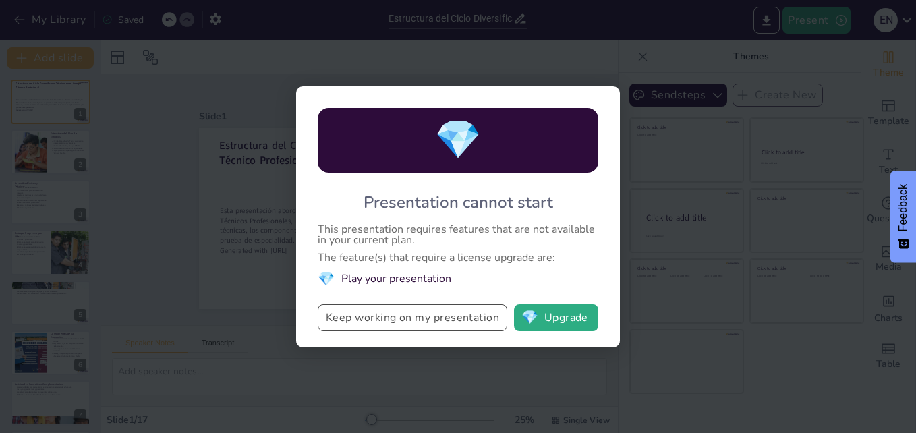
click at [457, 317] on button "Keep working on my presentation" at bounding box center [413, 317] width 190 height 27
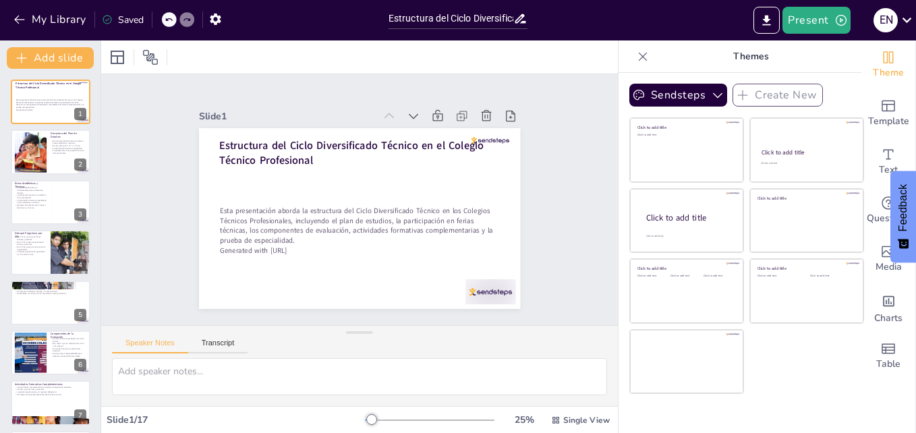
checkbox input "true"
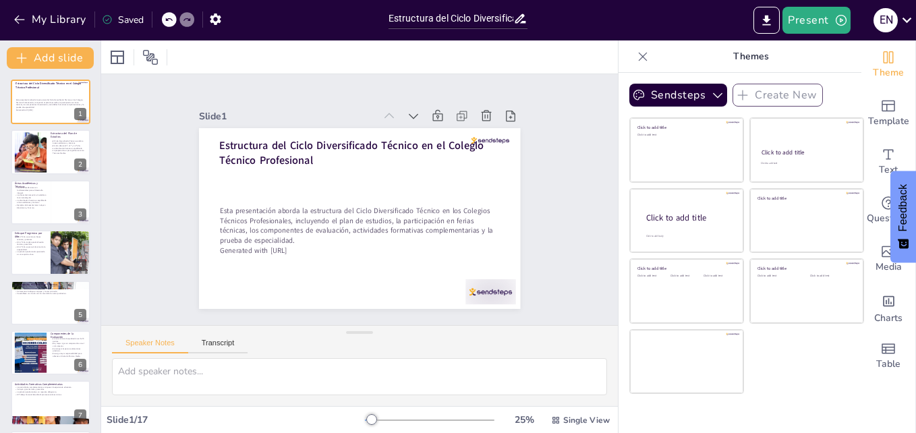
checkbox input "true"
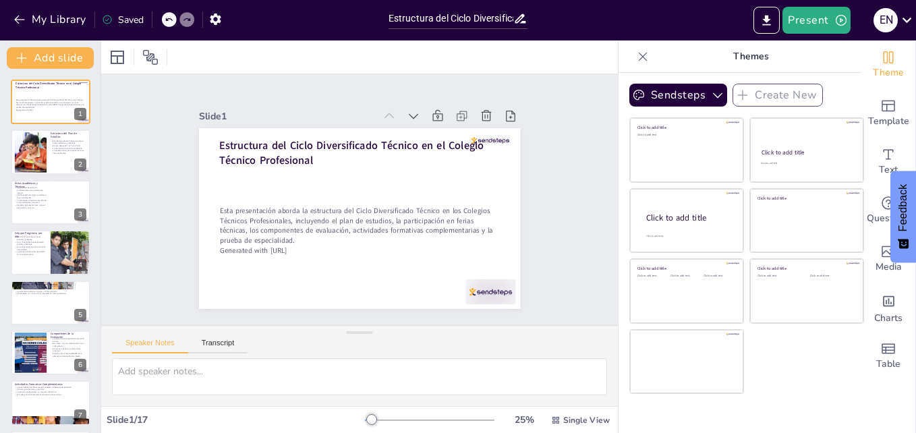
checkbox input "true"
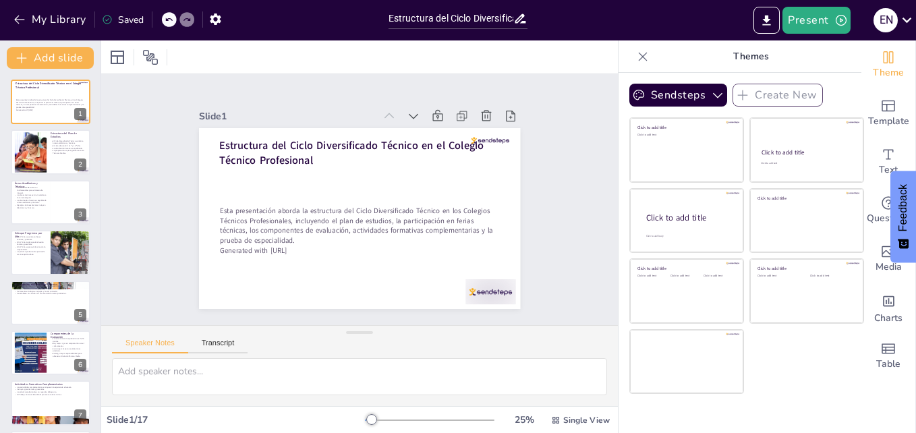
checkbox input "true"
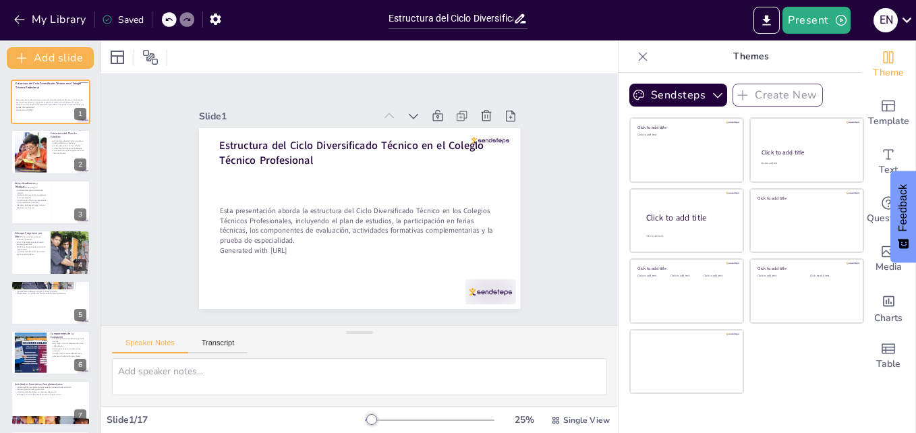
checkbox input "true"
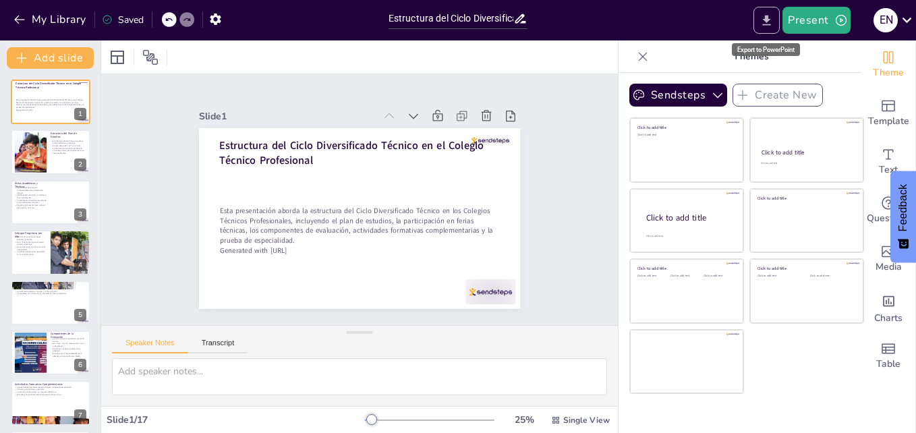
click at [763, 19] on icon "Export to PowerPoint" at bounding box center [766, 20] width 14 height 14
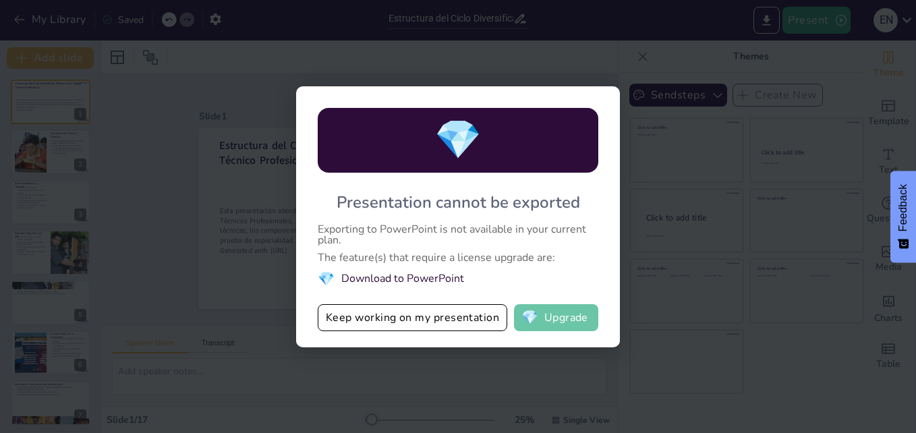
click at [554, 320] on button "💎 Upgrade" at bounding box center [556, 317] width 84 height 27
